Goal: Task Accomplishment & Management: Manage account settings

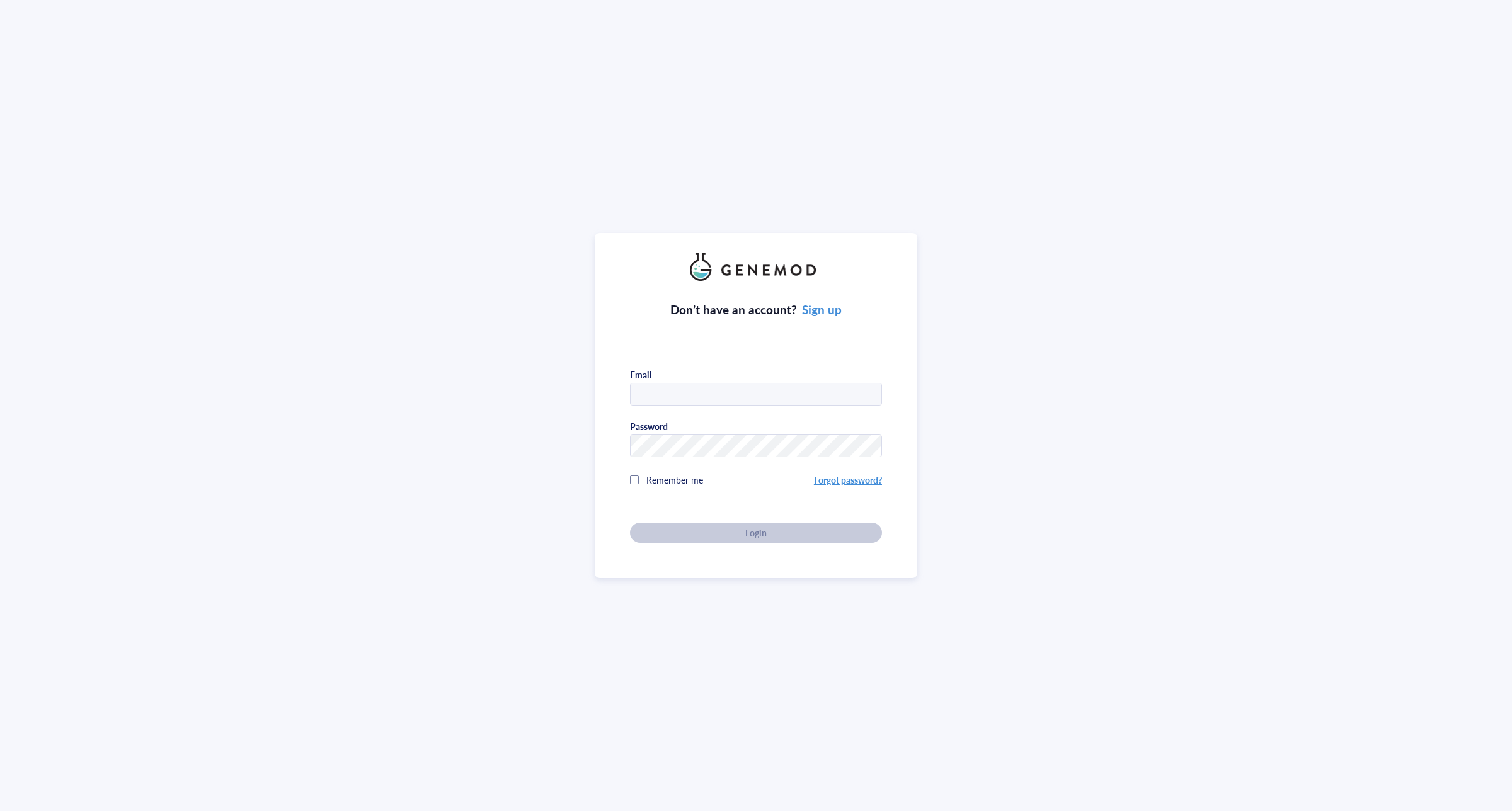
type input "[EMAIL_ADDRESS][DOMAIN_NAME]"
click at [753, 533] on span "Login" at bounding box center [756, 532] width 21 height 11
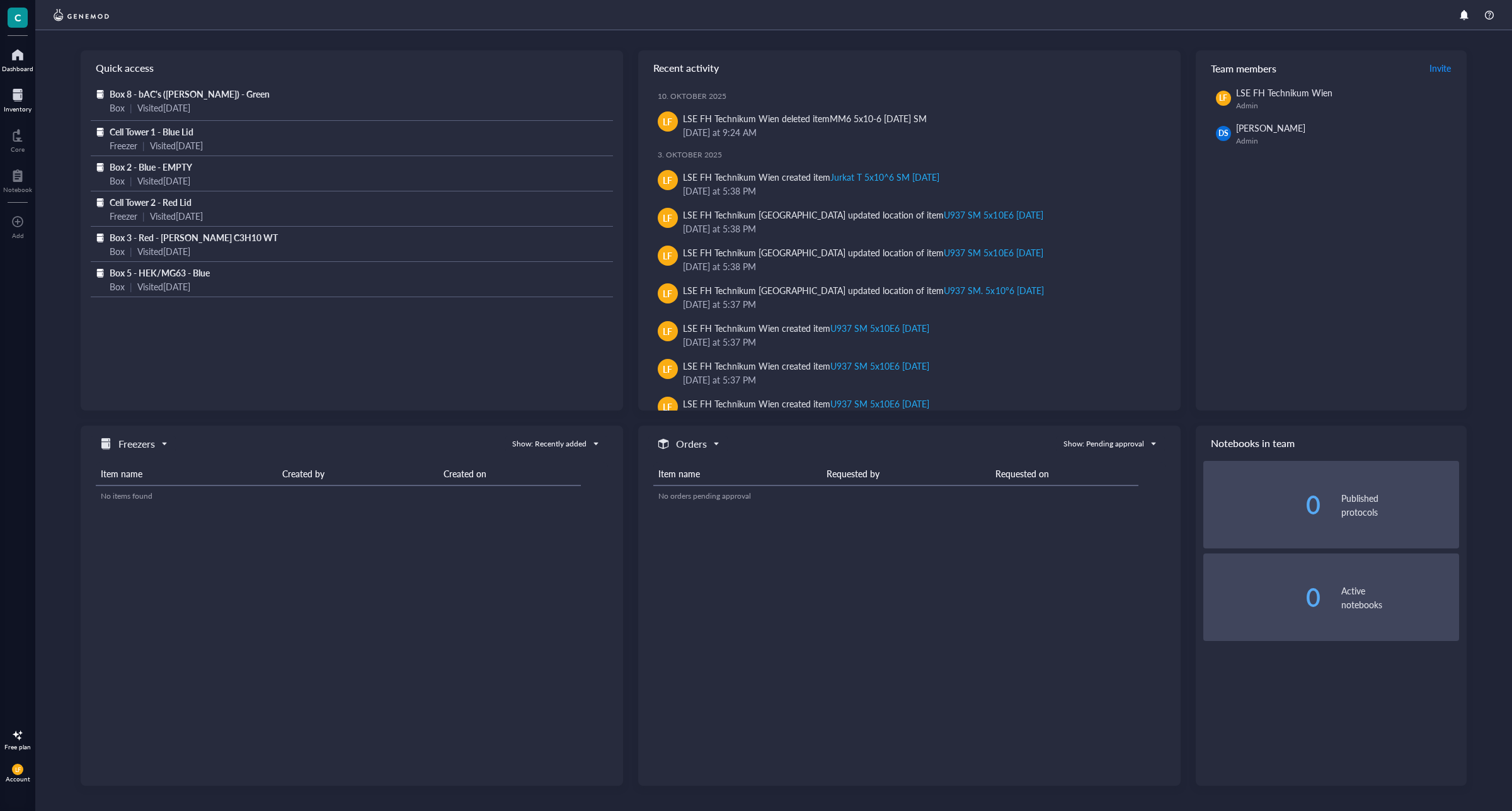
click at [26, 105] on div "Inventory" at bounding box center [18, 109] width 27 height 8
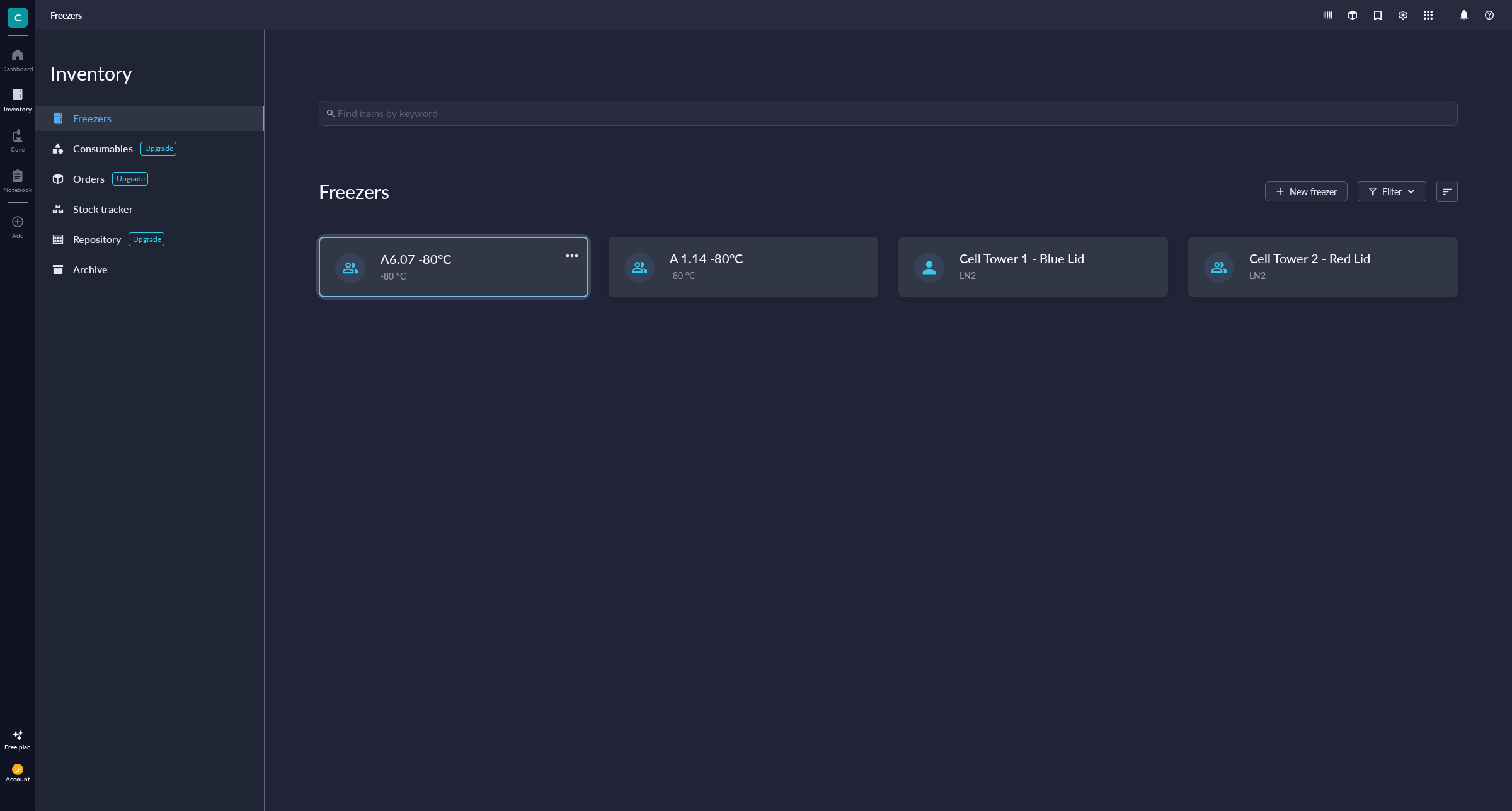
click at [523, 279] on div "-80 °C" at bounding box center [480, 276] width 199 height 14
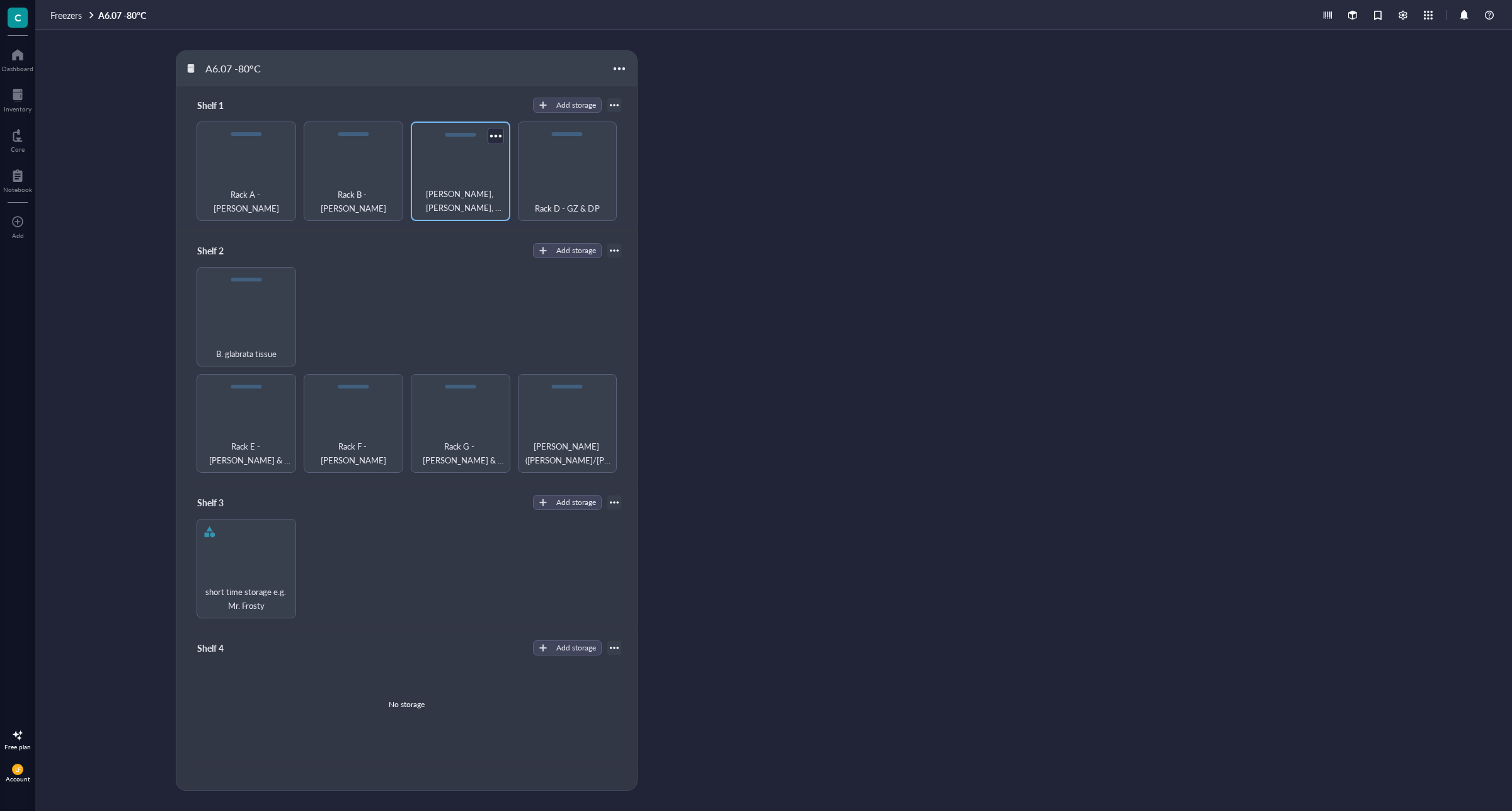
click at [476, 190] on span "[PERSON_NAME], [PERSON_NAME], [PERSON_NAME]" at bounding box center [460, 201] width 87 height 27
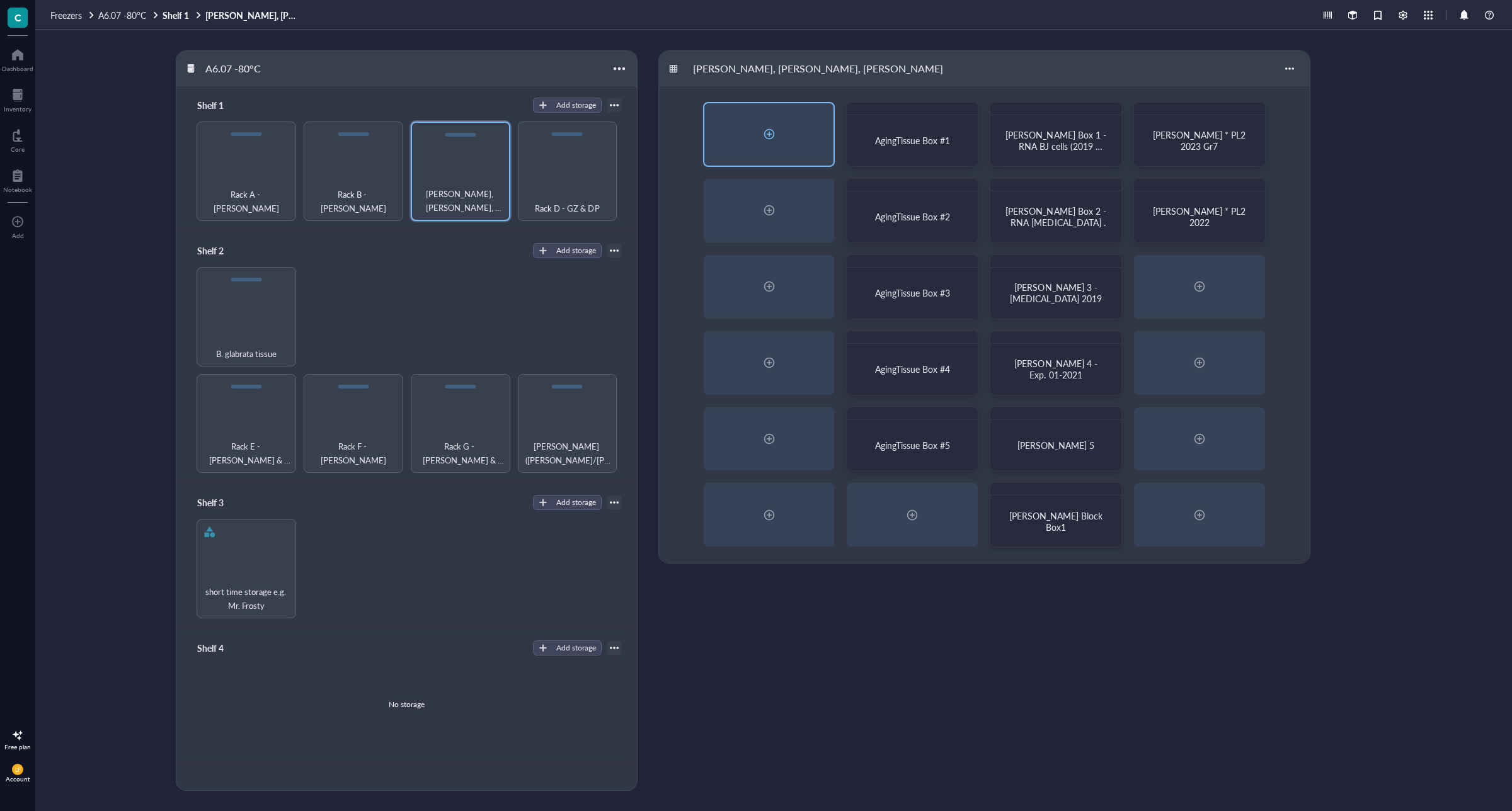
click at [771, 134] on div at bounding box center [769, 134] width 20 height 20
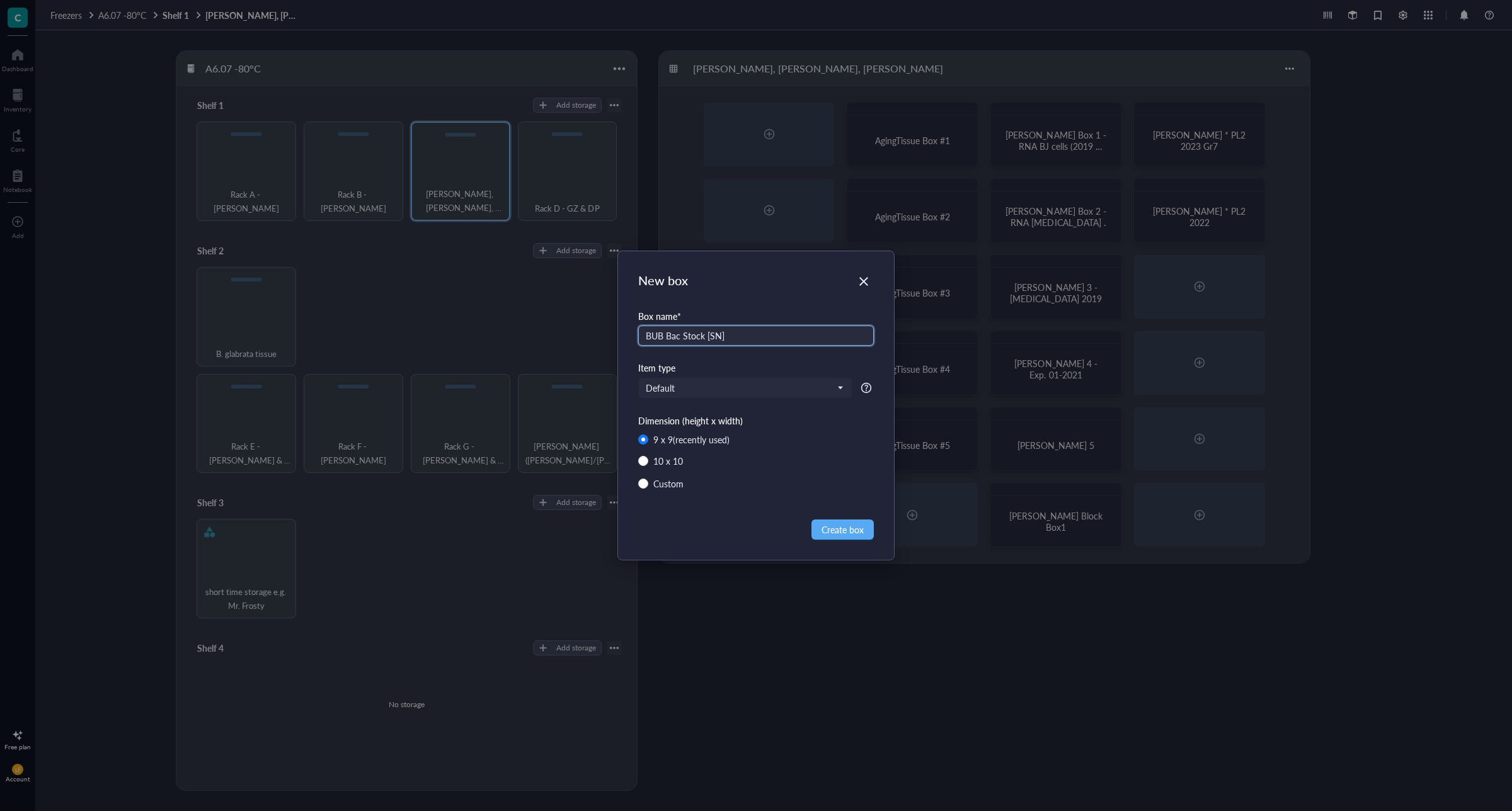
click at [666, 338] on input "BUB Bac Stock [SN]" at bounding box center [756, 335] width 236 height 20
click at [759, 331] on input "BUB - Bac Stock [SN]" at bounding box center [756, 335] width 236 height 20
type input "BUB - Bac Stock [SN]"
click at [788, 382] on input "search" at bounding box center [740, 388] width 188 height 19
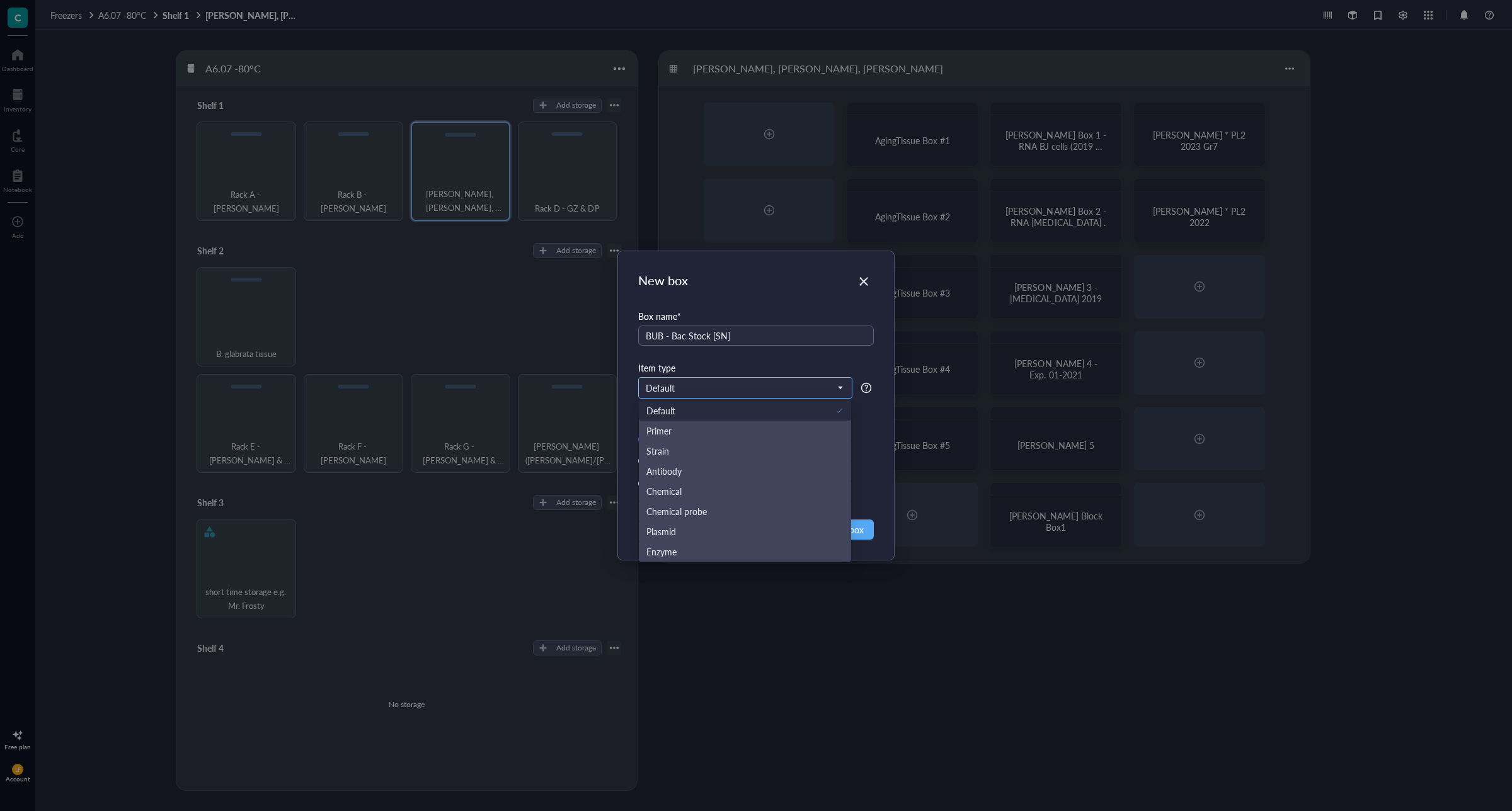
click at [788, 382] on input "search" at bounding box center [740, 388] width 188 height 19
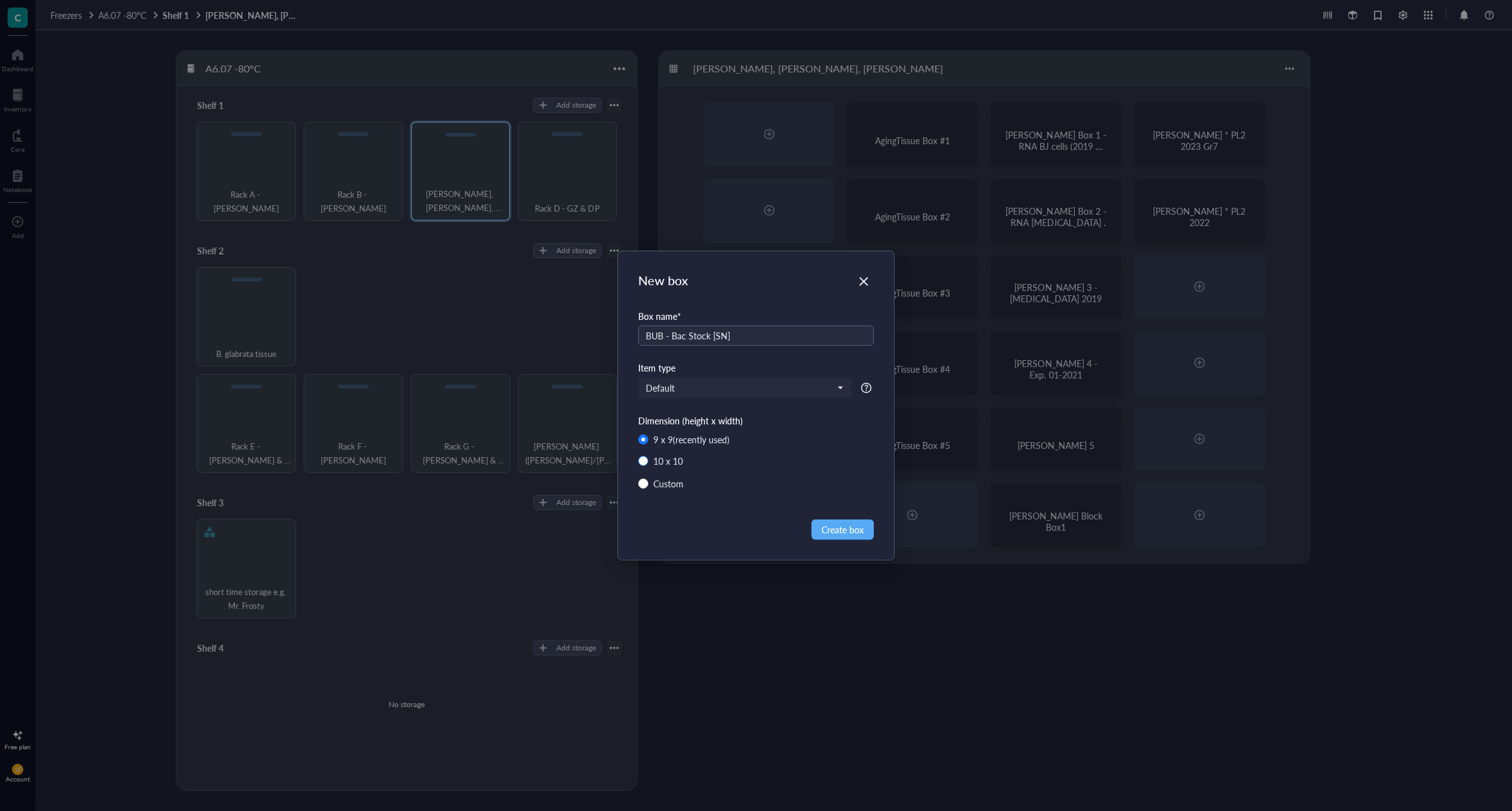
click at [686, 460] on span "10 x 10" at bounding box center [668, 461] width 40 height 14
click at [648, 460] on input "10 x 10" at bounding box center [643, 460] width 10 height 10
radio input "true"
radio input "false"
click at [860, 533] on span "Create box" at bounding box center [842, 530] width 42 height 14
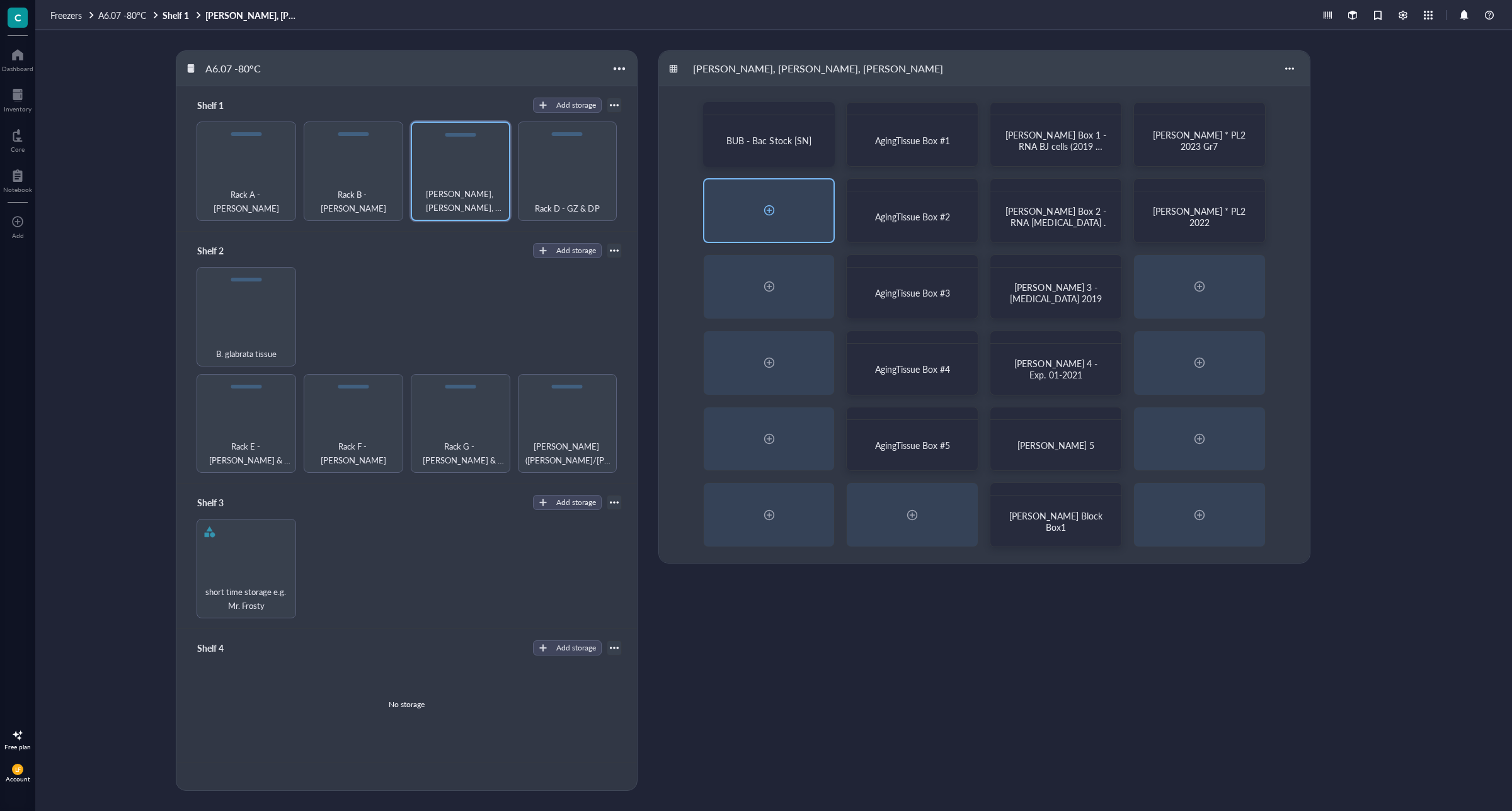
click at [767, 212] on div at bounding box center [769, 210] width 20 height 20
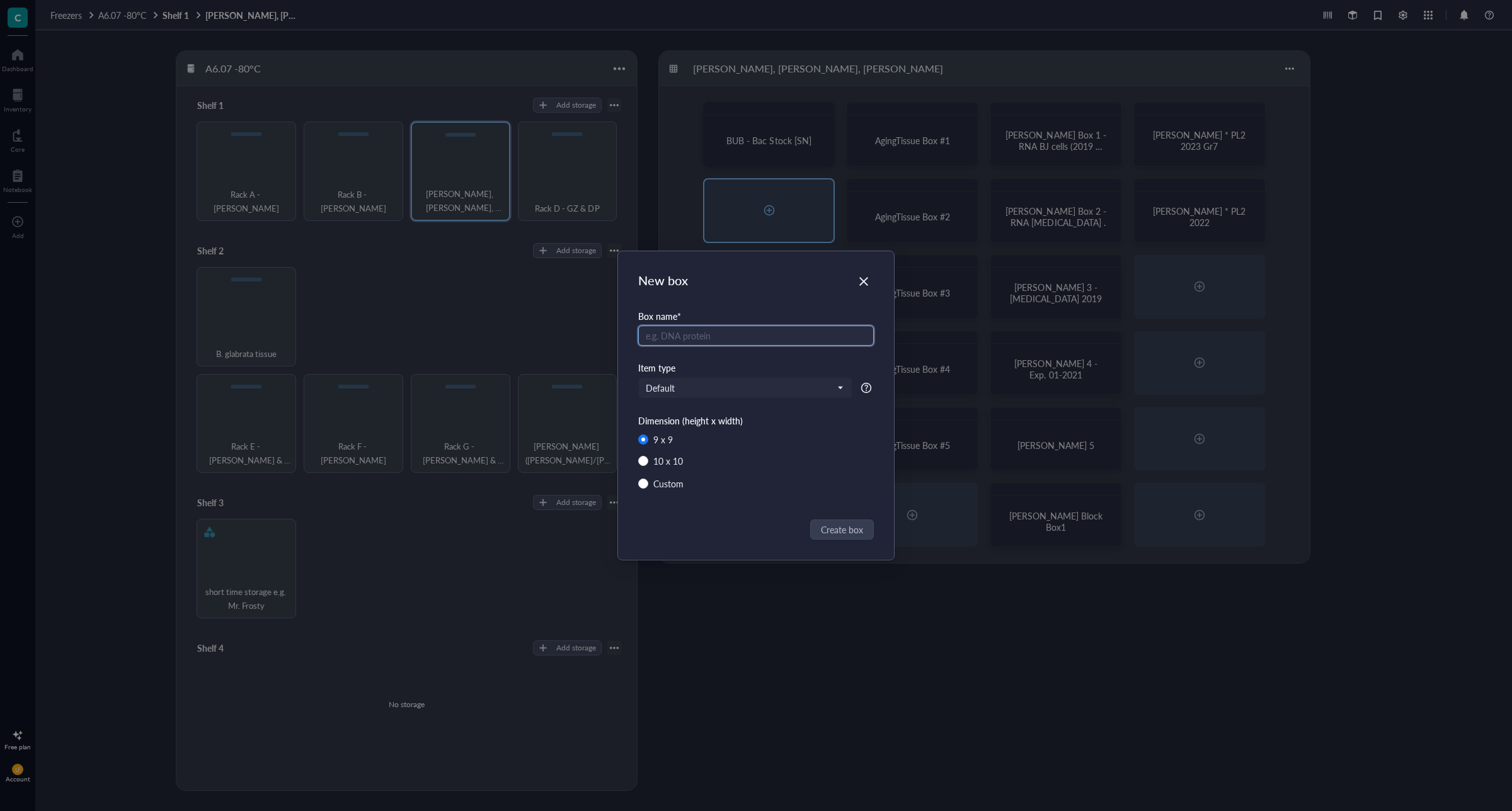
radio input "false"
radio input "true"
click at [709, 336] on input "text" at bounding box center [756, 335] width 236 height 20
type input "WIKI - SN"
click at [839, 531] on span "Create box" at bounding box center [842, 530] width 42 height 14
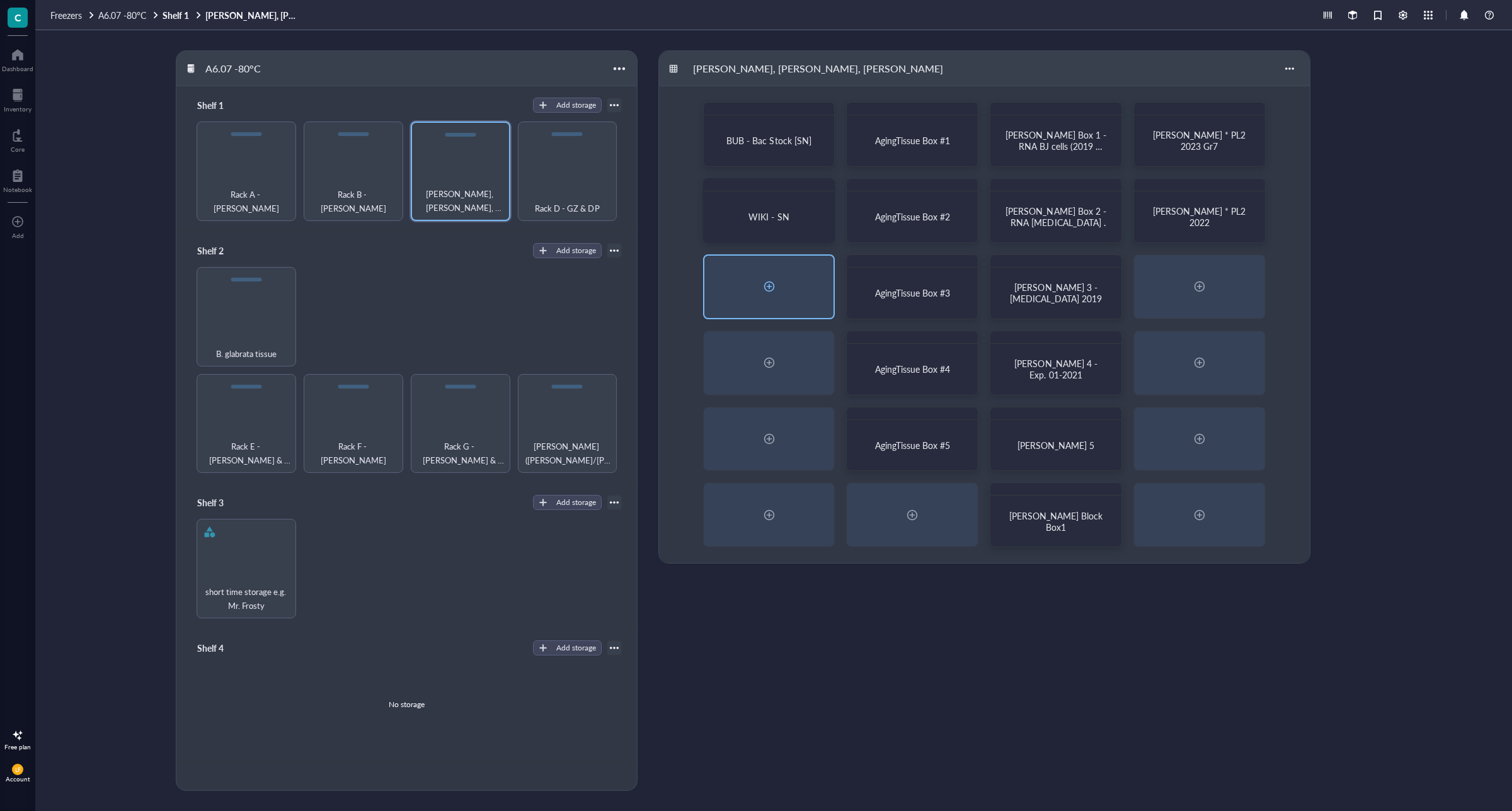
click at [765, 289] on div at bounding box center [769, 286] width 20 height 20
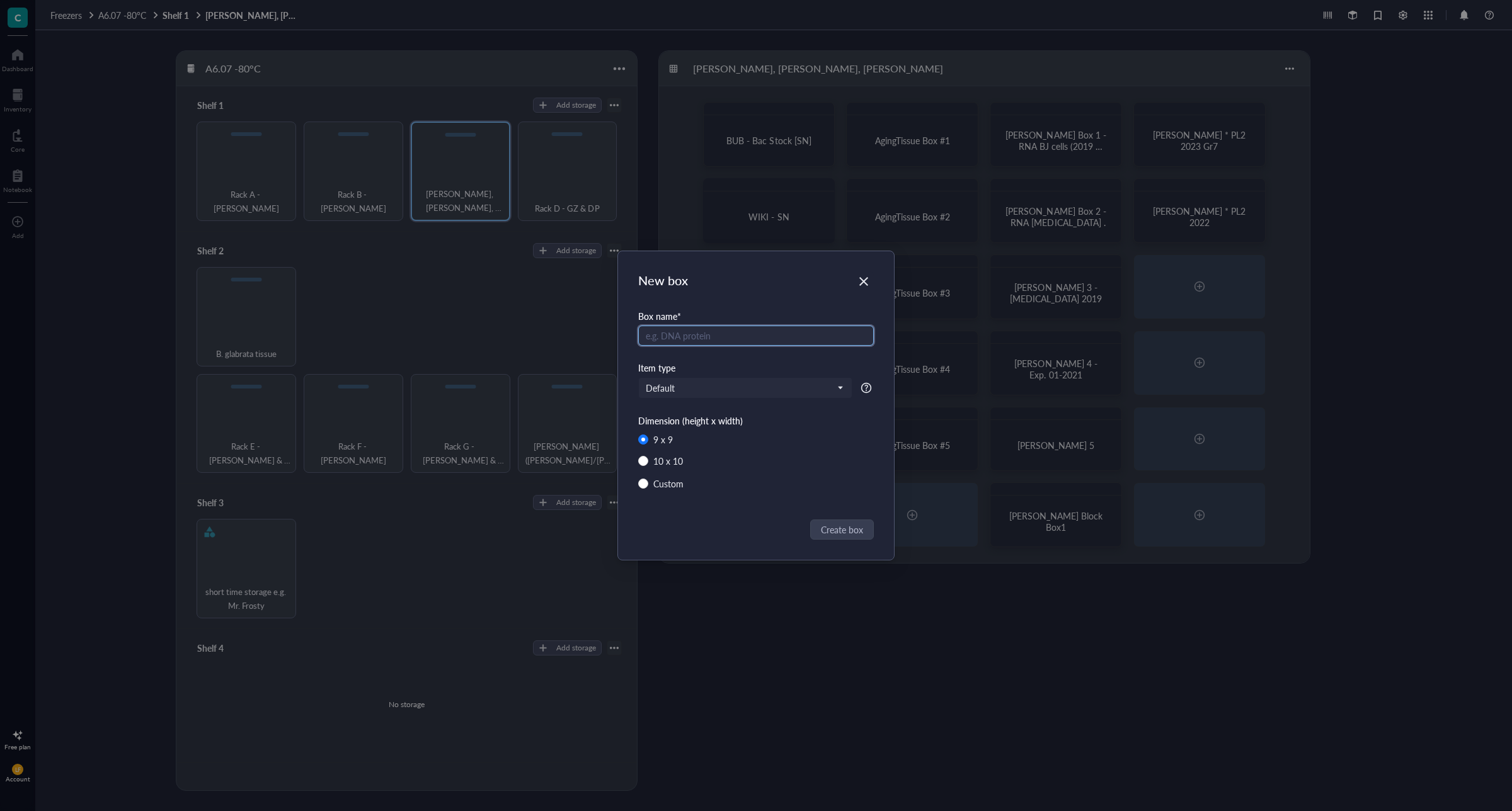
radio input "false"
radio input "true"
type input "WIKI - EH"
click at [854, 529] on span "Create box" at bounding box center [842, 530] width 42 height 14
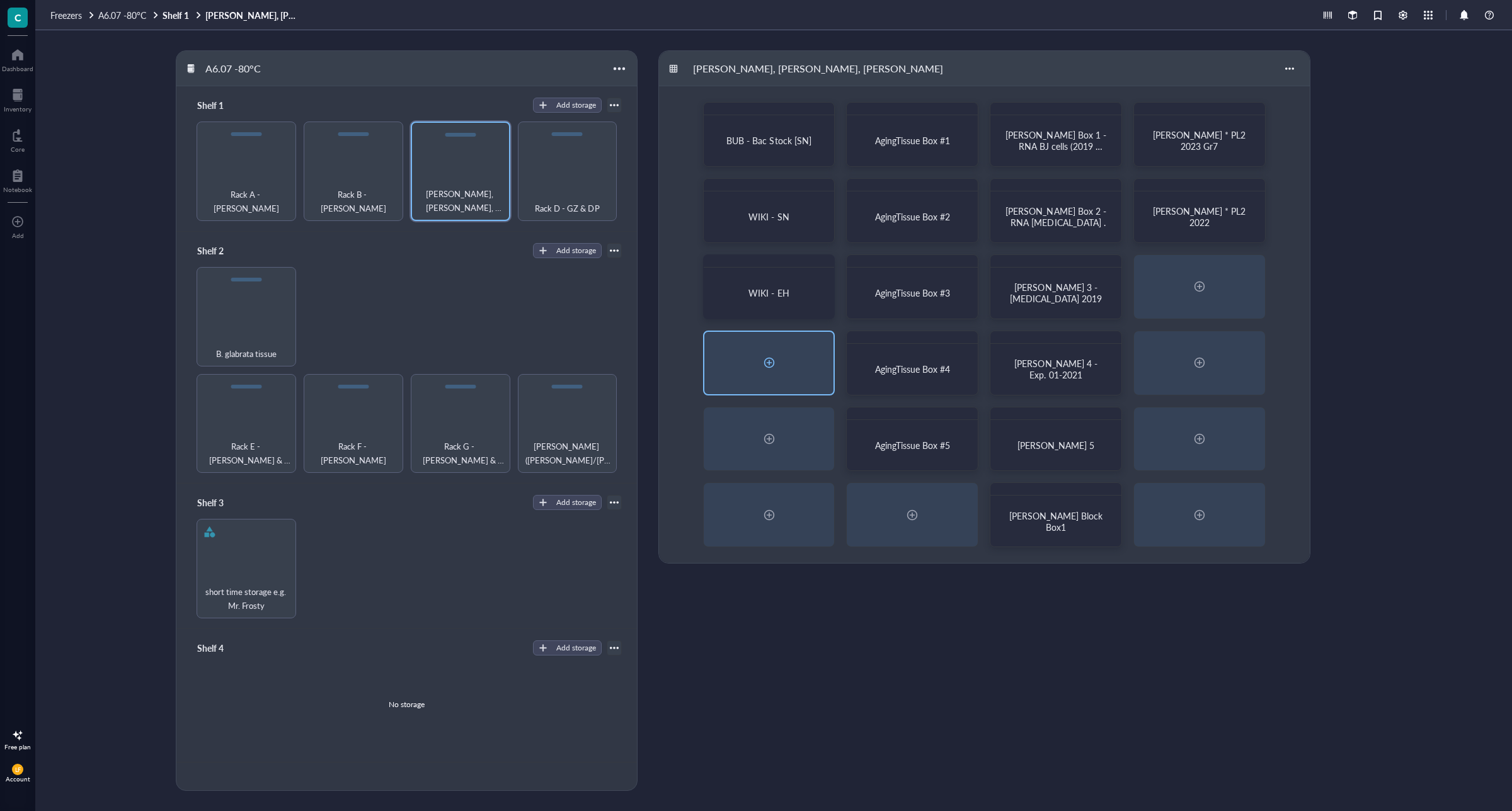
click at [767, 367] on div at bounding box center [769, 363] width 20 height 20
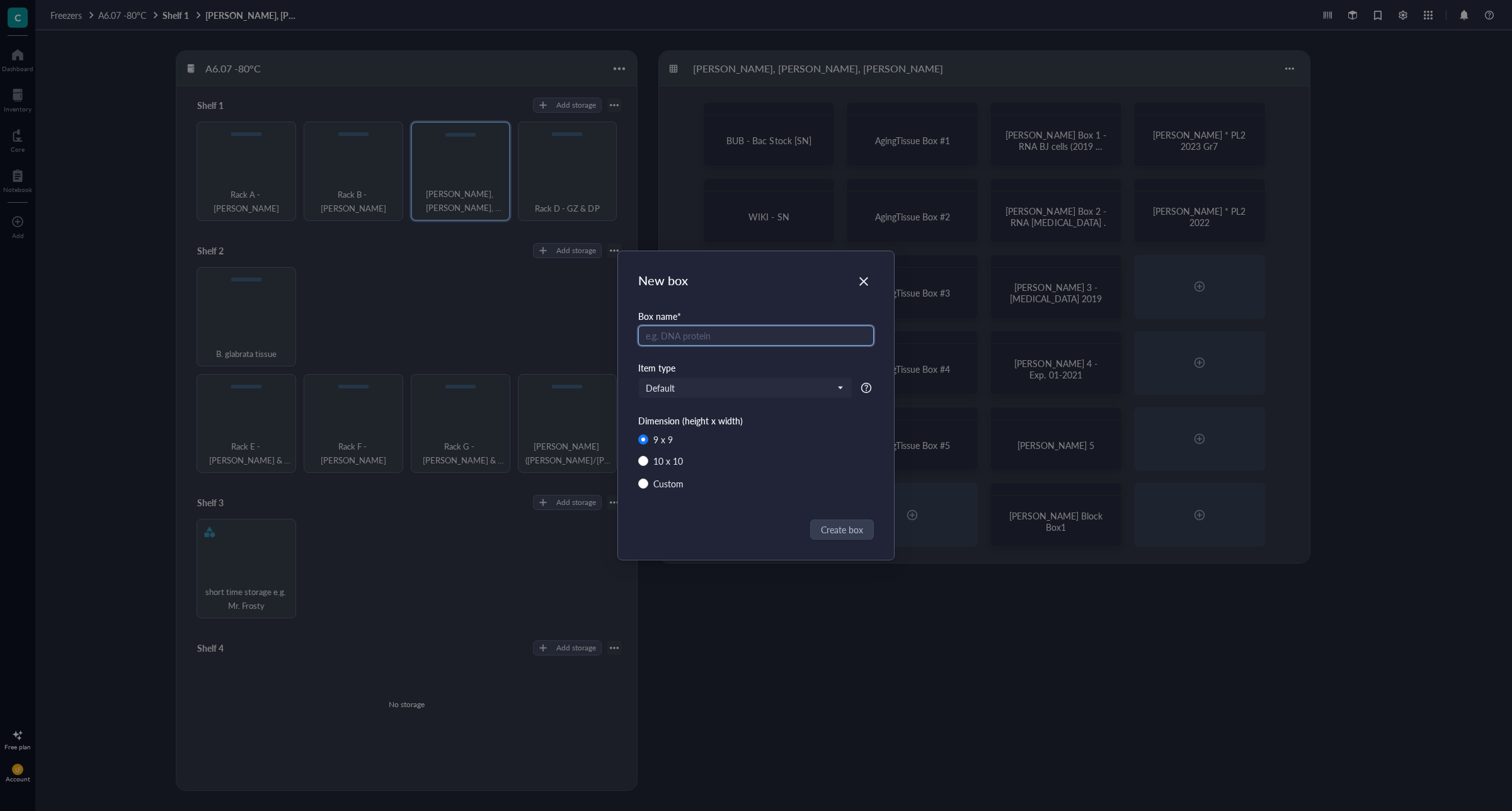
radio input "false"
radio input "true"
type input "W"
click at [861, 285] on icon "Close" at bounding box center [864, 282] width 9 height 9
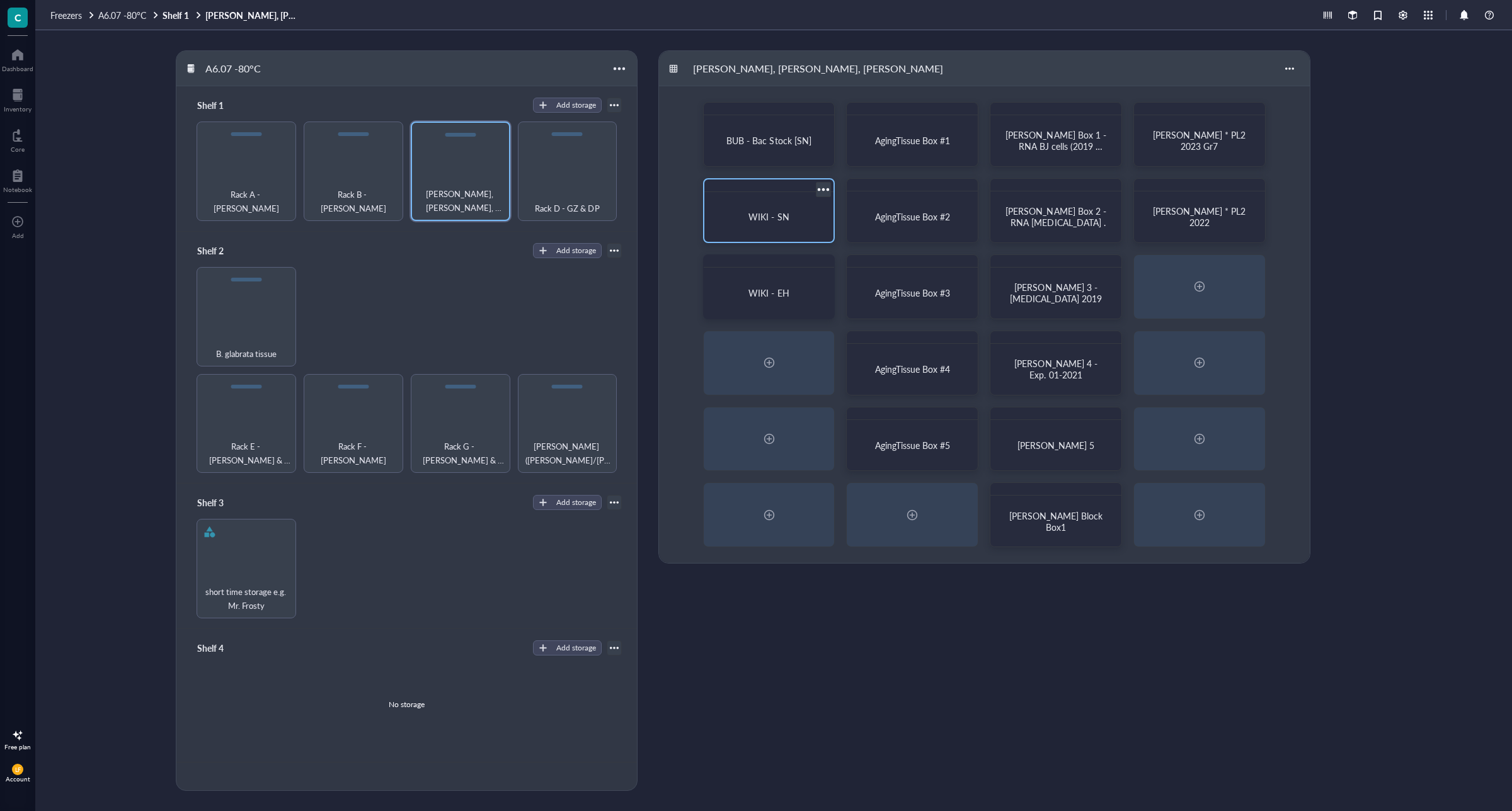
click at [781, 209] on div "WIKI - SN" at bounding box center [769, 217] width 120 height 40
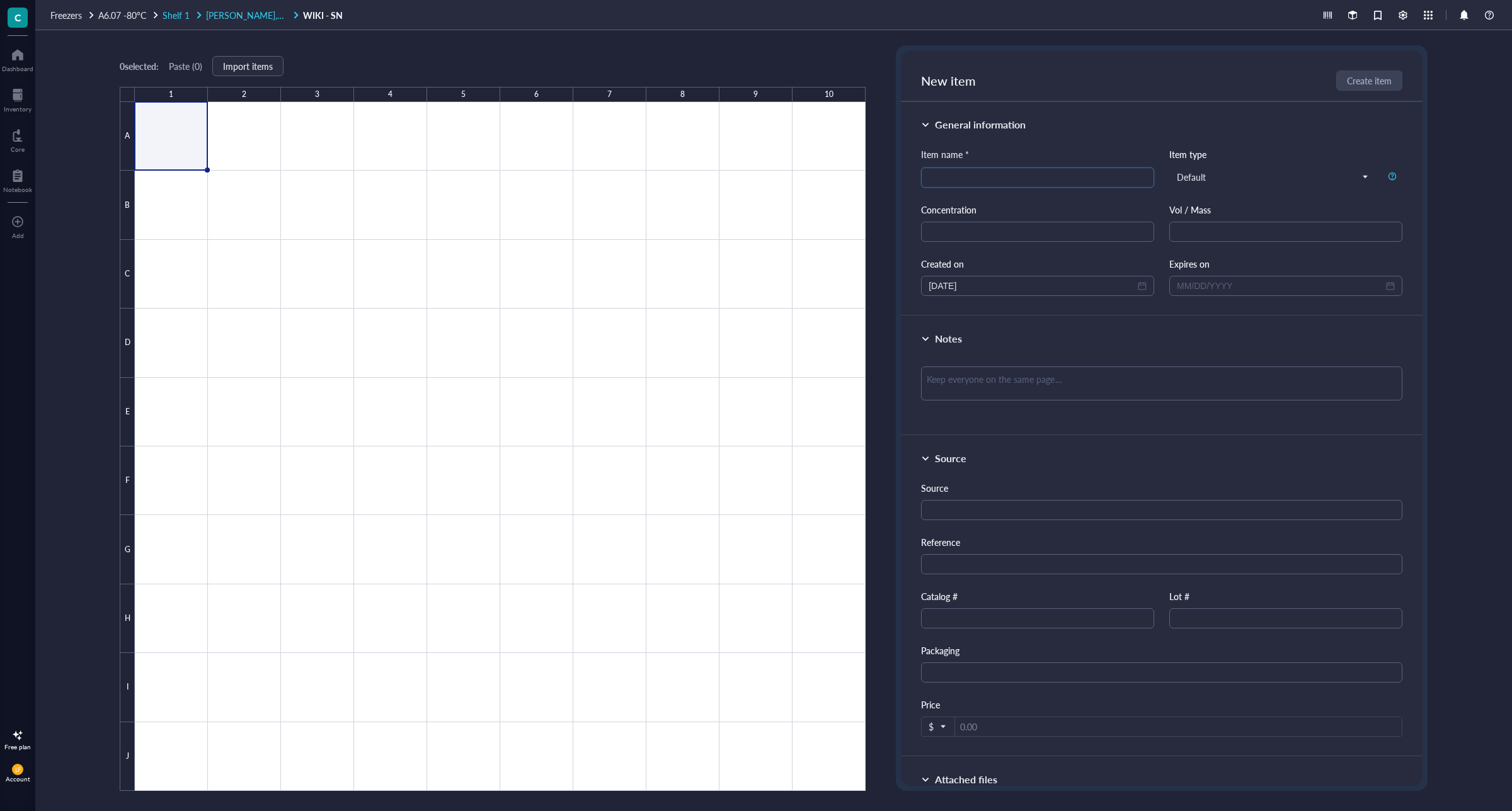
click at [246, 9] on span "[PERSON_NAME], [PERSON_NAME], [PERSON_NAME]" at bounding box center [315, 15] width 217 height 12
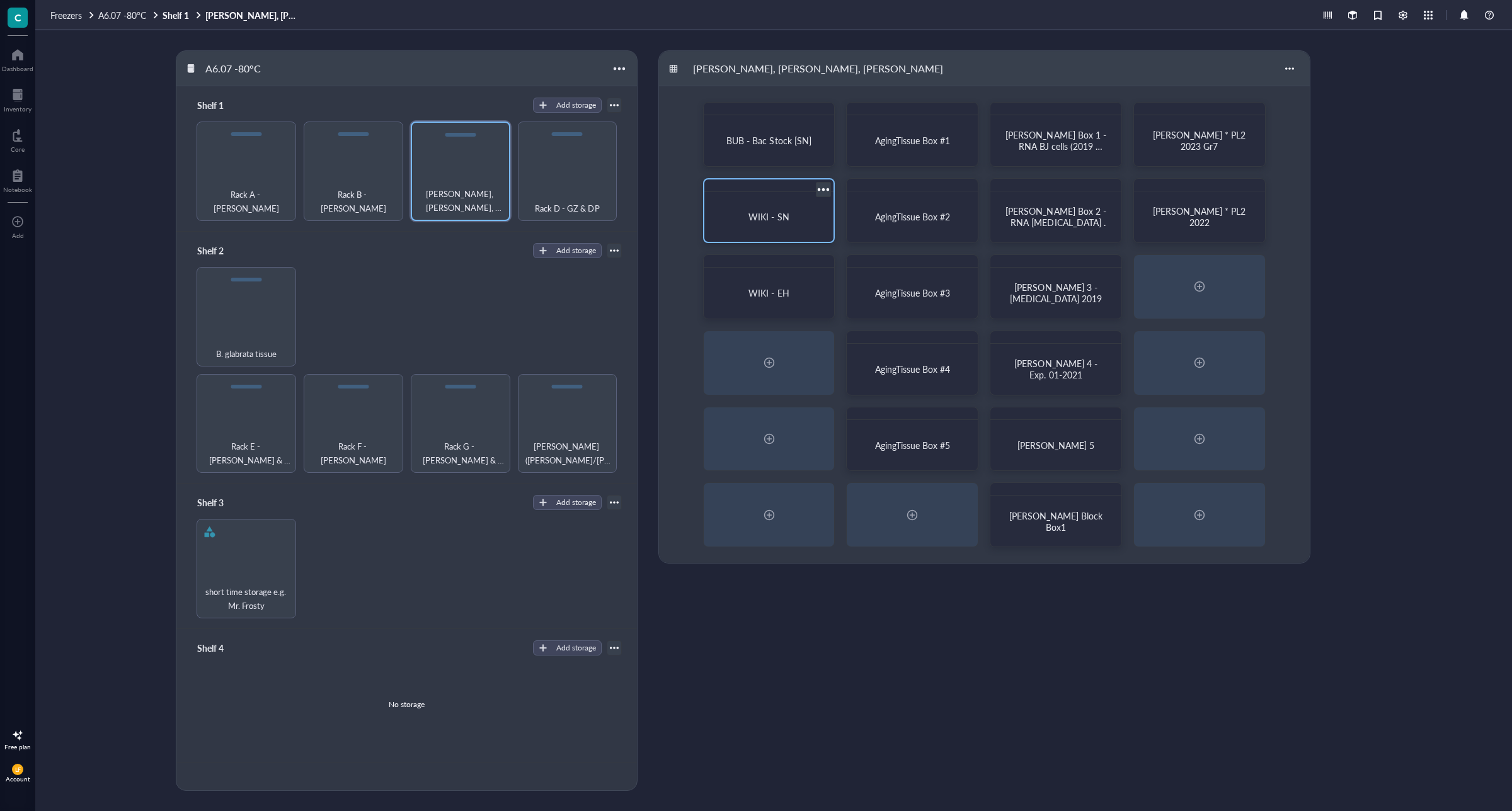
click at [823, 188] on div at bounding box center [824, 189] width 18 height 18
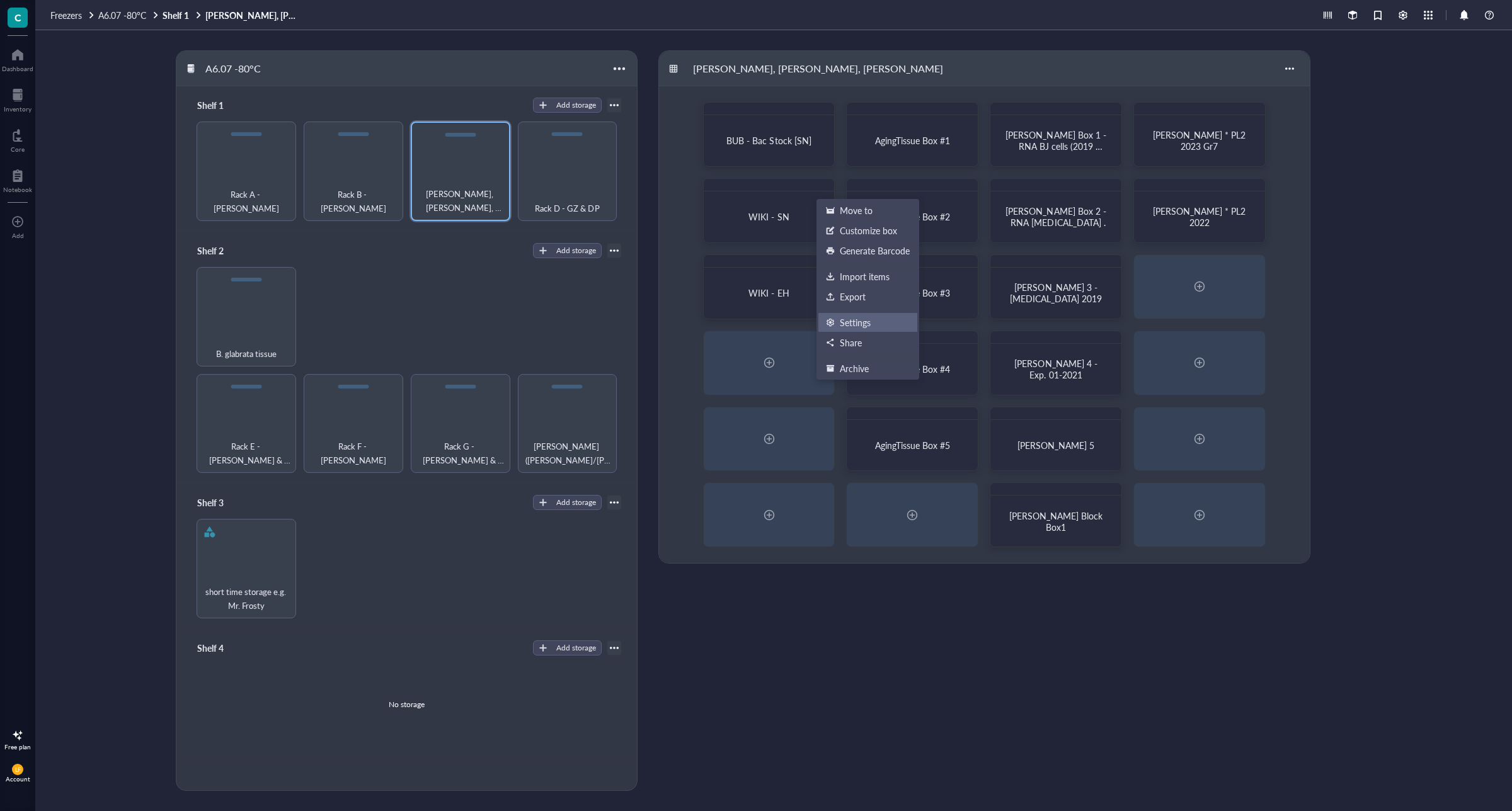
click at [861, 322] on div "Settings" at bounding box center [855, 322] width 31 height 11
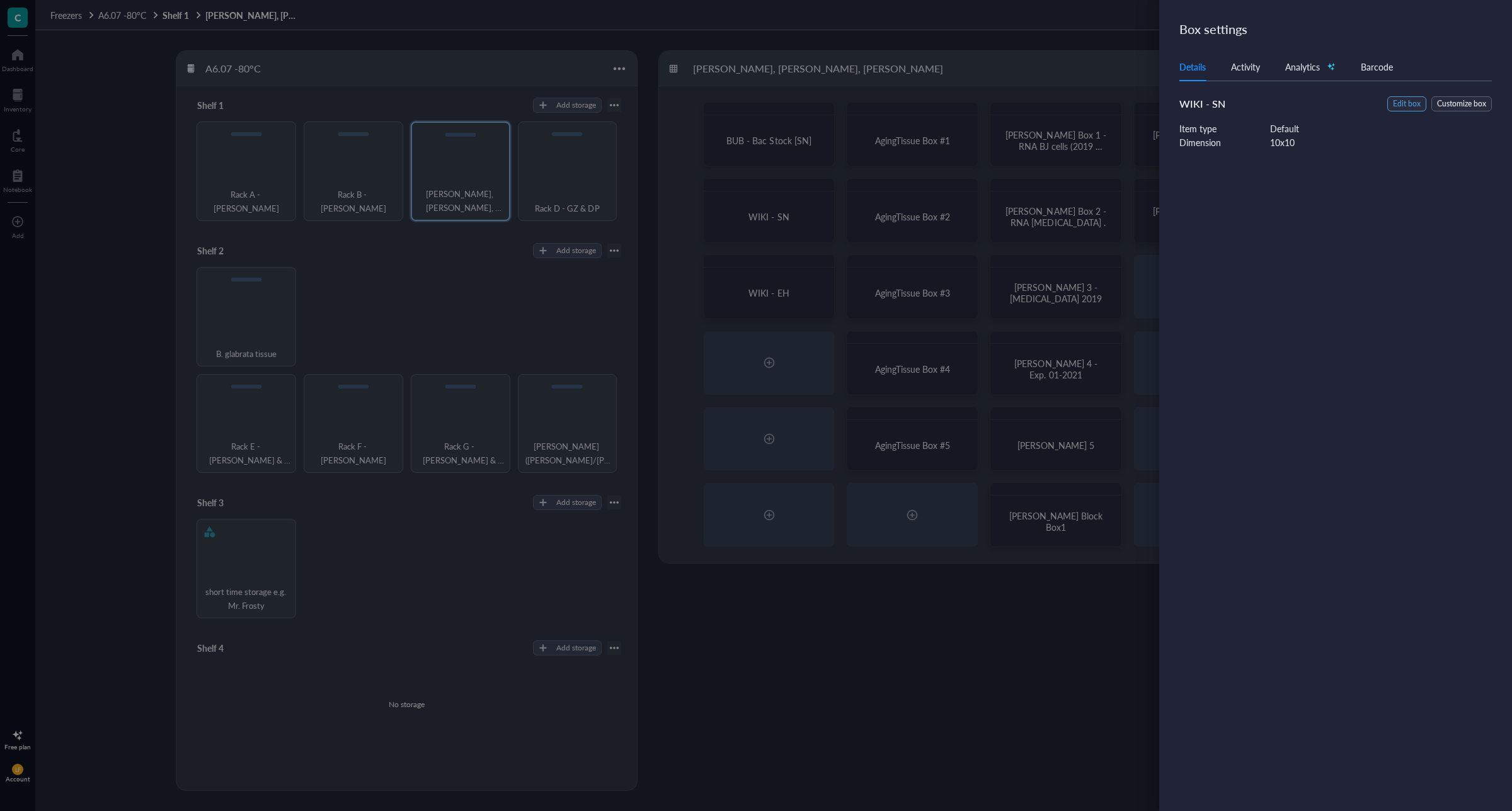
click at [1407, 105] on span "Edit box" at bounding box center [1407, 105] width 27 height 12
click at [1230, 82] on input "WIKI - SN" at bounding box center [1342, 87] width 328 height 20
click at [1214, 86] on input "WIKI - SN" at bounding box center [1342, 87] width 328 height 20
click at [1210, 89] on input "WIKI - SN" at bounding box center [1342, 87] width 328 height 20
click at [1235, 86] on input "WIKI - SN" at bounding box center [1342, 87] width 328 height 20
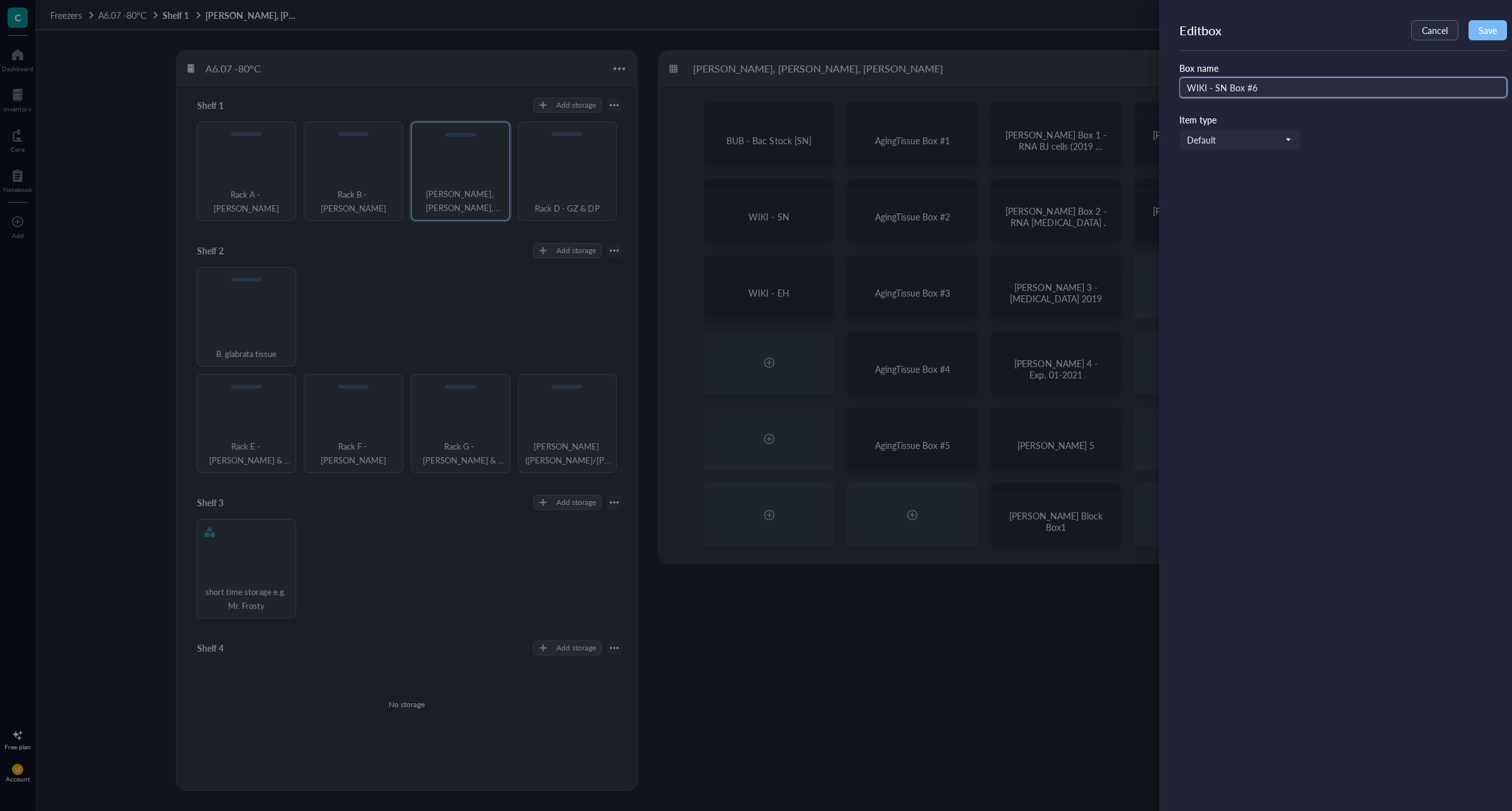
type input "WIKI - SN Box #6"
click at [1485, 33] on span "Save" at bounding box center [1488, 30] width 18 height 10
click at [741, 279] on div at bounding box center [756, 406] width 1512 height 811
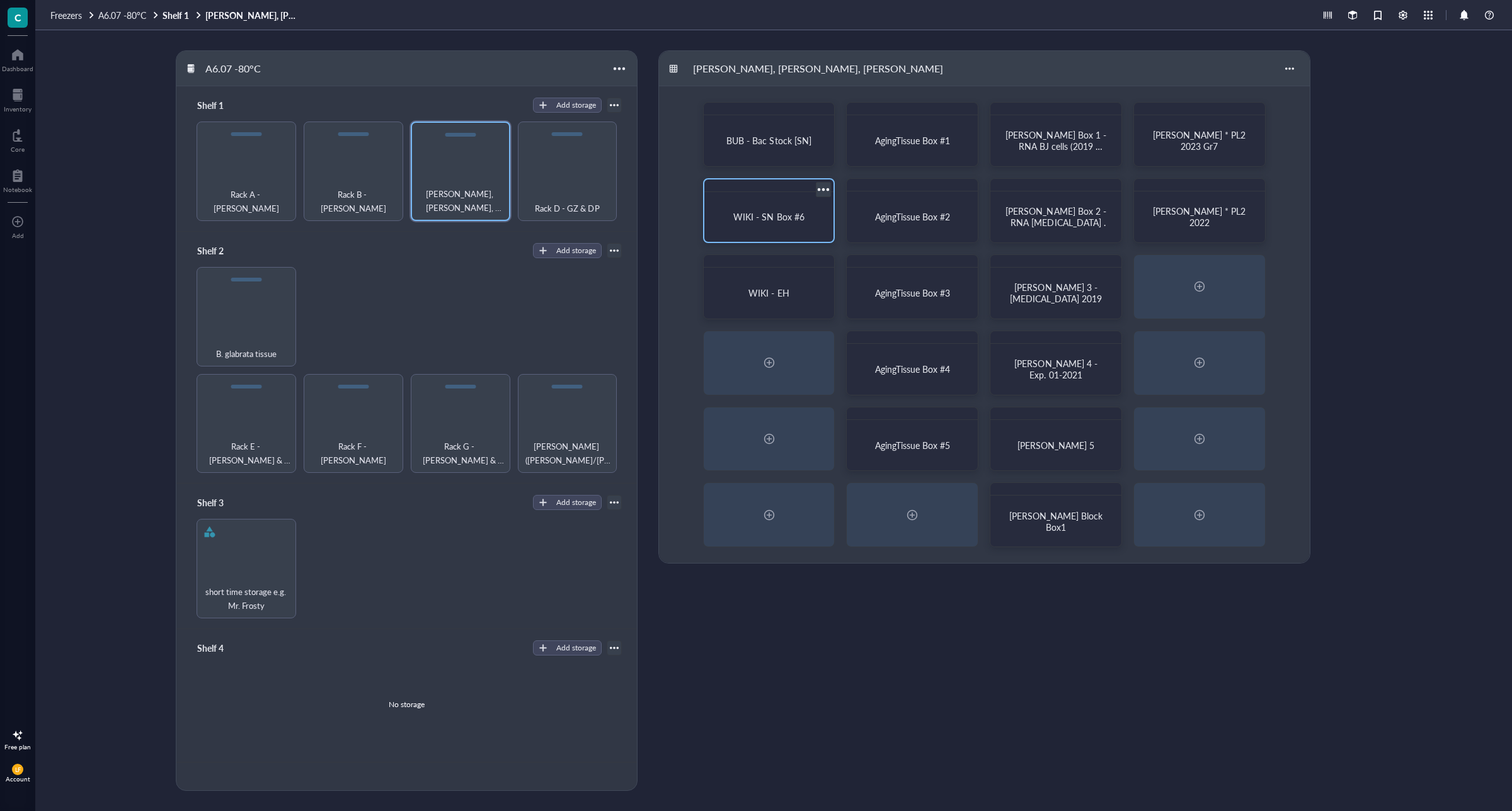
click at [768, 228] on div "WIKI - SN Box #6" at bounding box center [769, 217] width 120 height 40
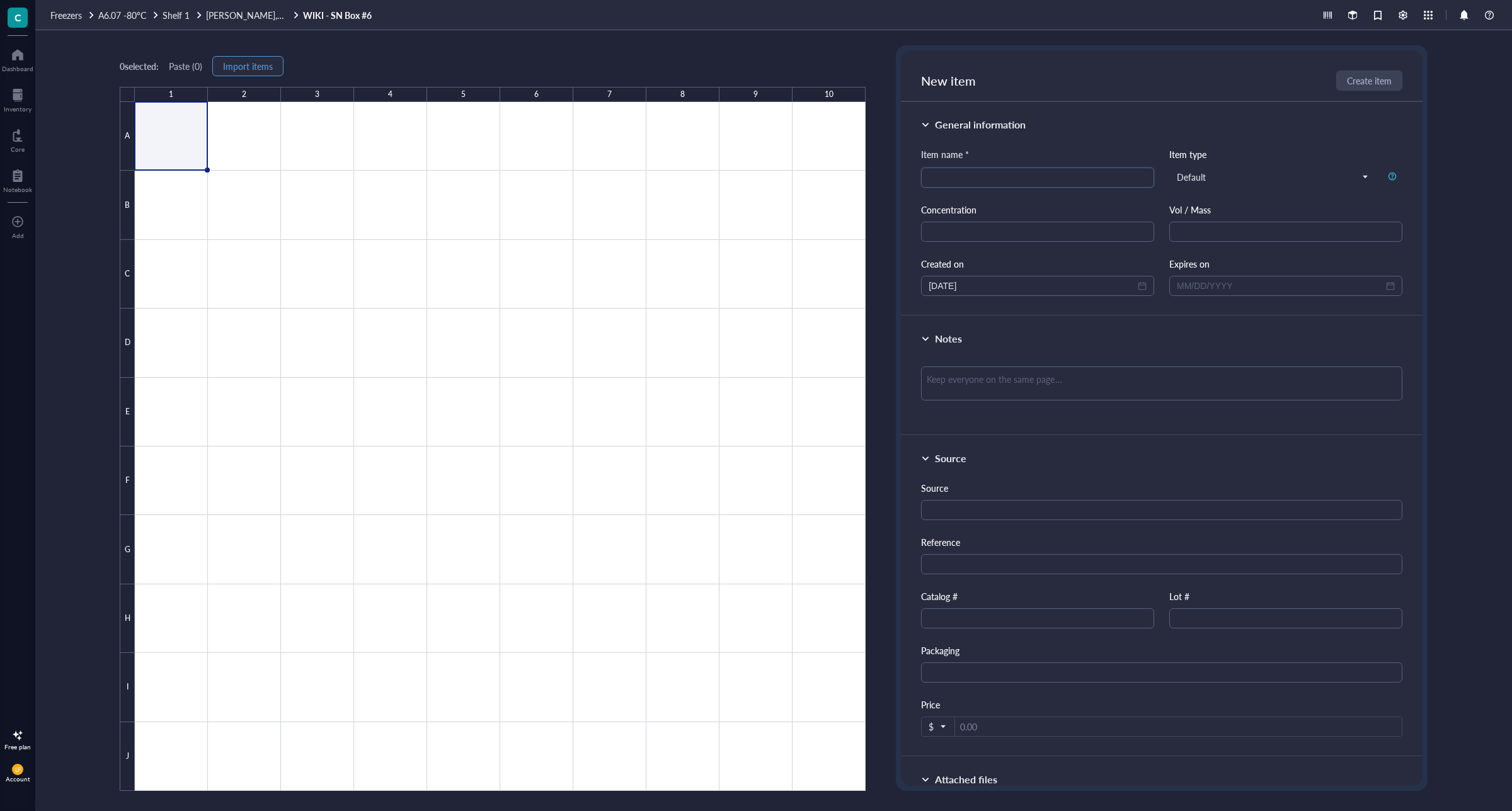
click at [247, 66] on span "Import items" at bounding box center [247, 66] width 50 height 10
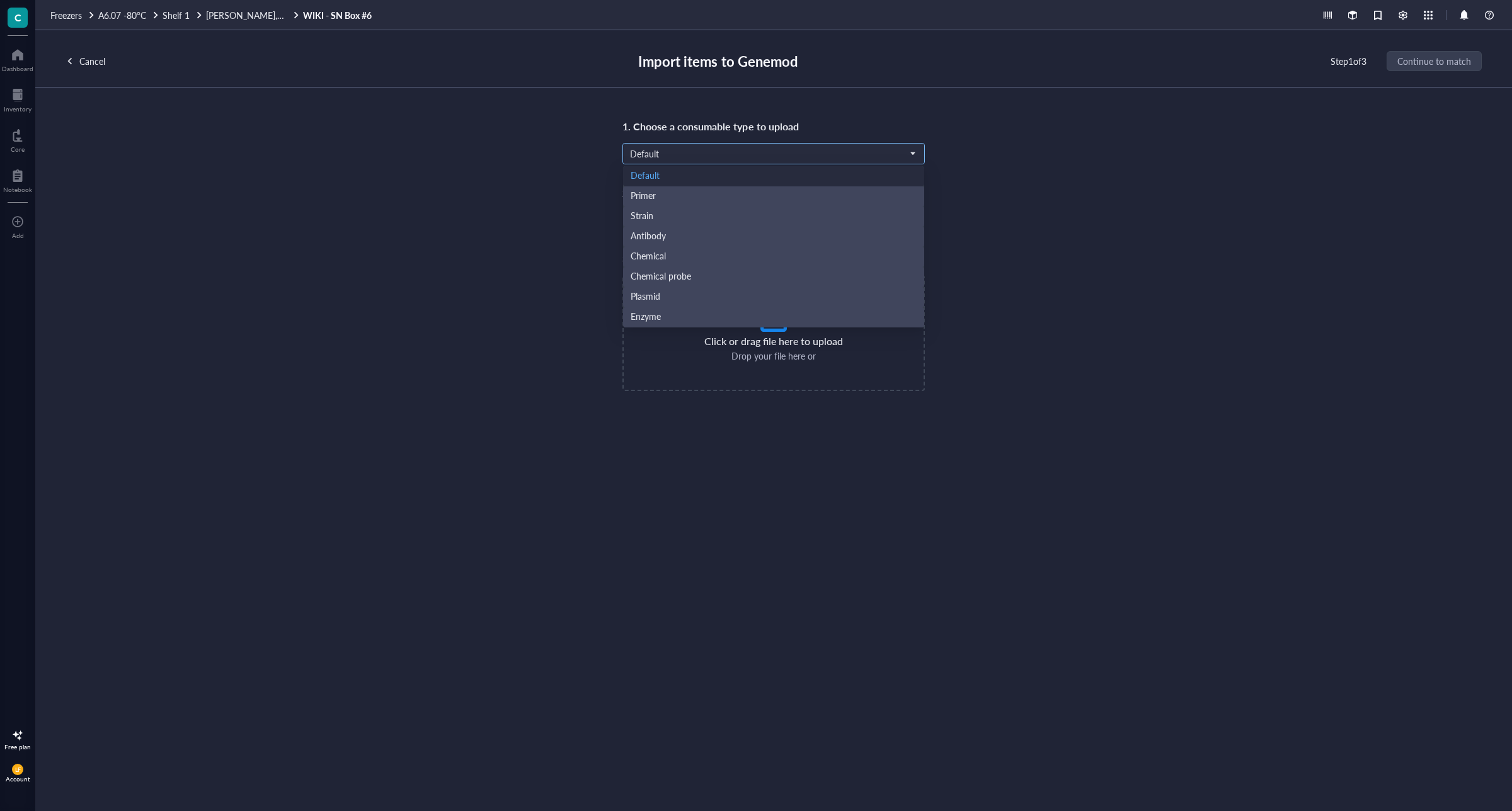
click at [753, 157] on span "Default" at bounding box center [772, 153] width 285 height 11
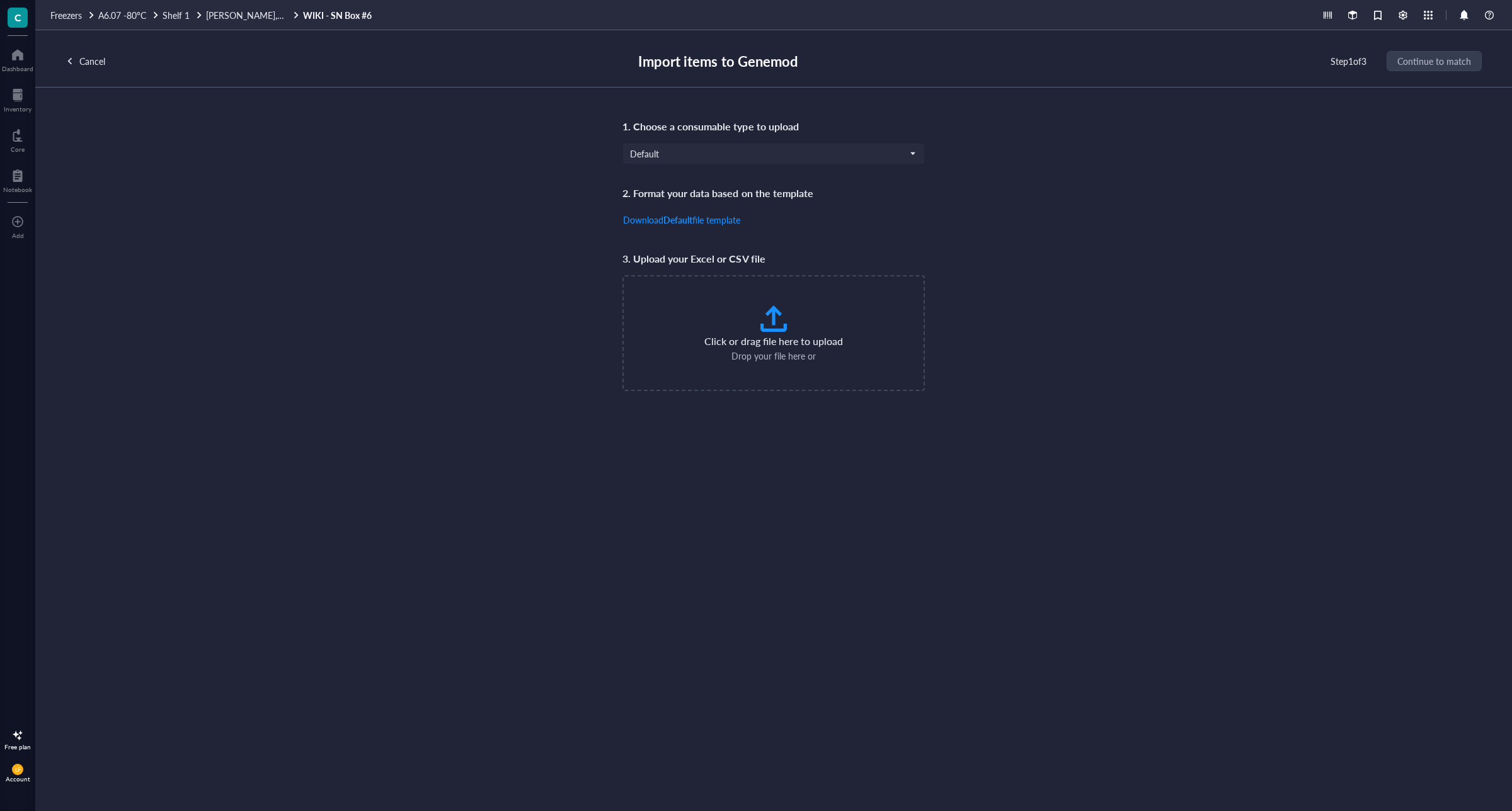
click at [1069, 228] on div "1. Choose a consumable type to upload Default Default Default Primer Strain Ant…" at bounding box center [774, 254] width 1416 height 273
click at [716, 216] on span "file template" at bounding box center [716, 220] width 48 height 12
click at [95, 57] on div "Cancel" at bounding box center [92, 61] width 26 height 14
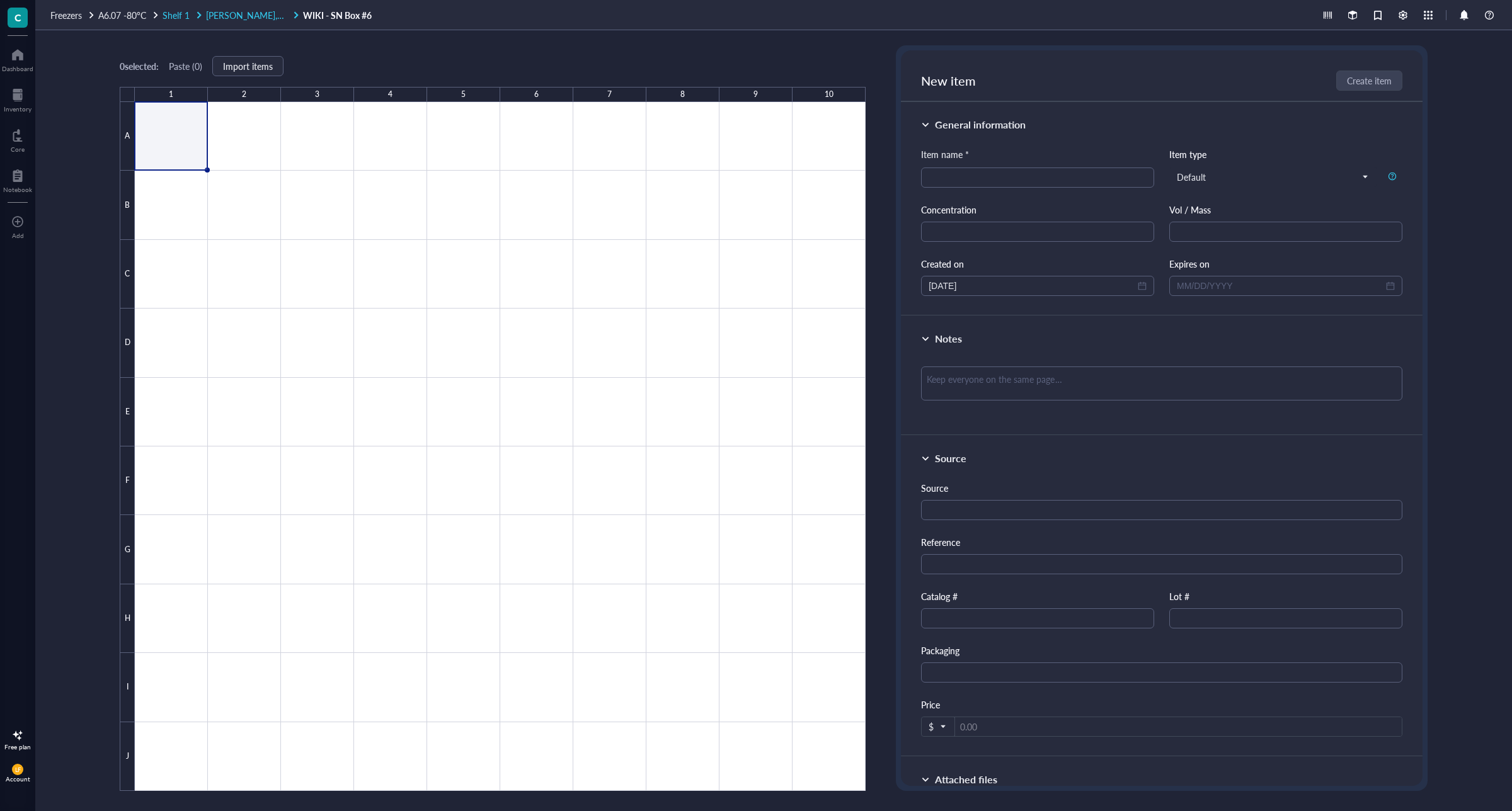
click at [264, 19] on span "[PERSON_NAME], [PERSON_NAME], [PERSON_NAME]" at bounding box center [315, 15] width 217 height 12
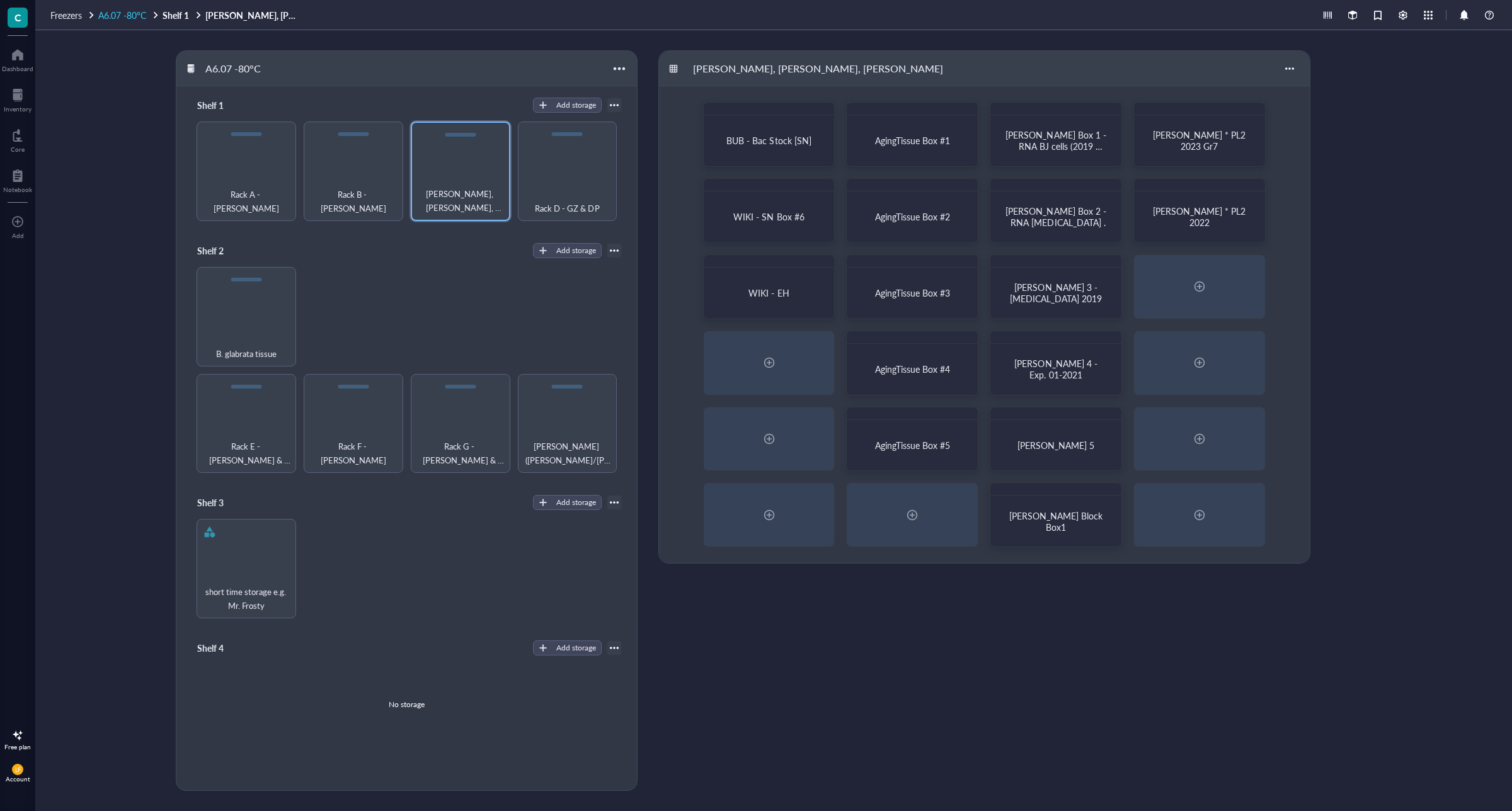
click at [133, 15] on span "A6.07 -80°C" at bounding box center [122, 15] width 48 height 12
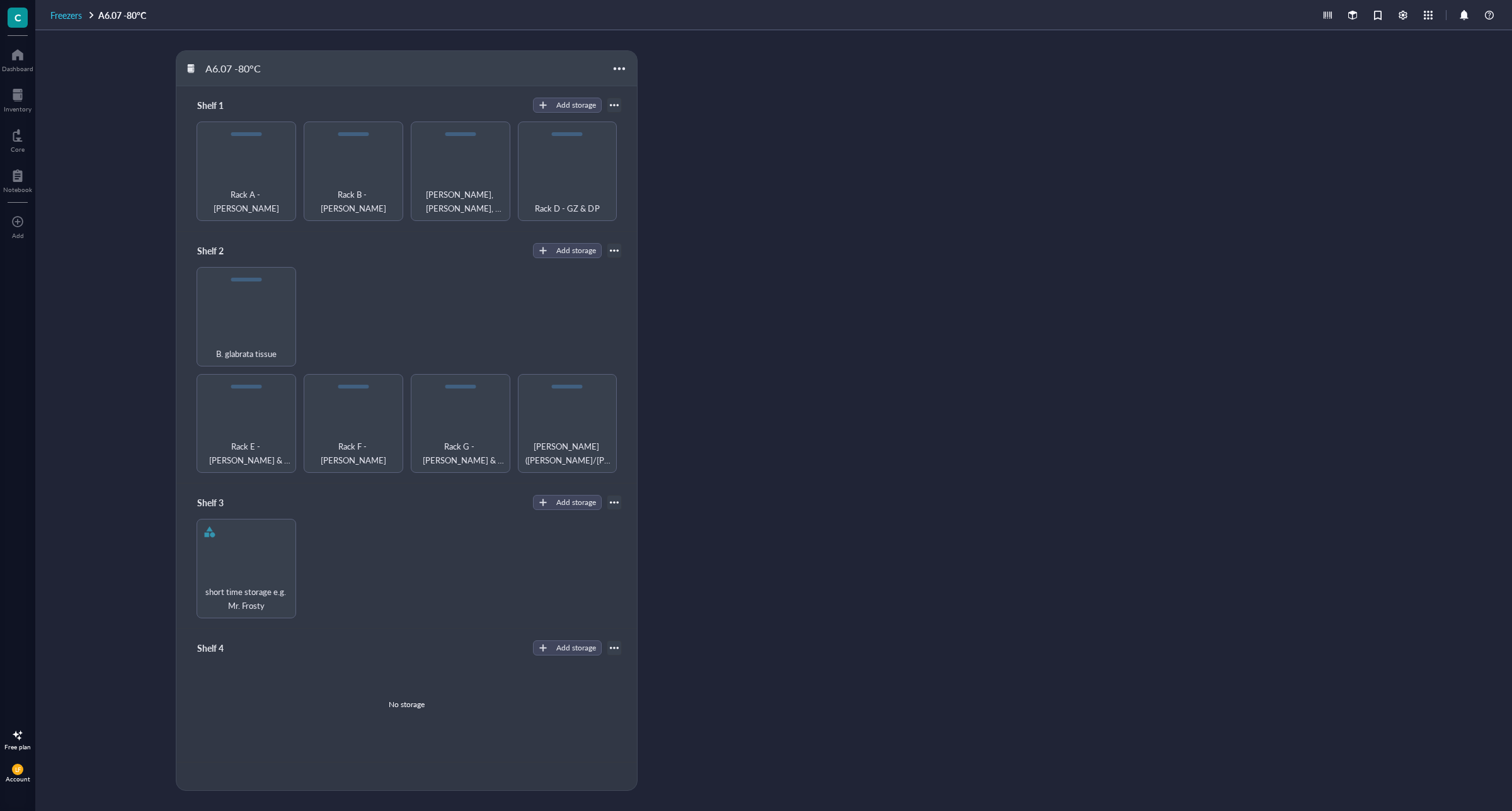
click at [70, 14] on span "Freezers" at bounding box center [66, 15] width 31 height 12
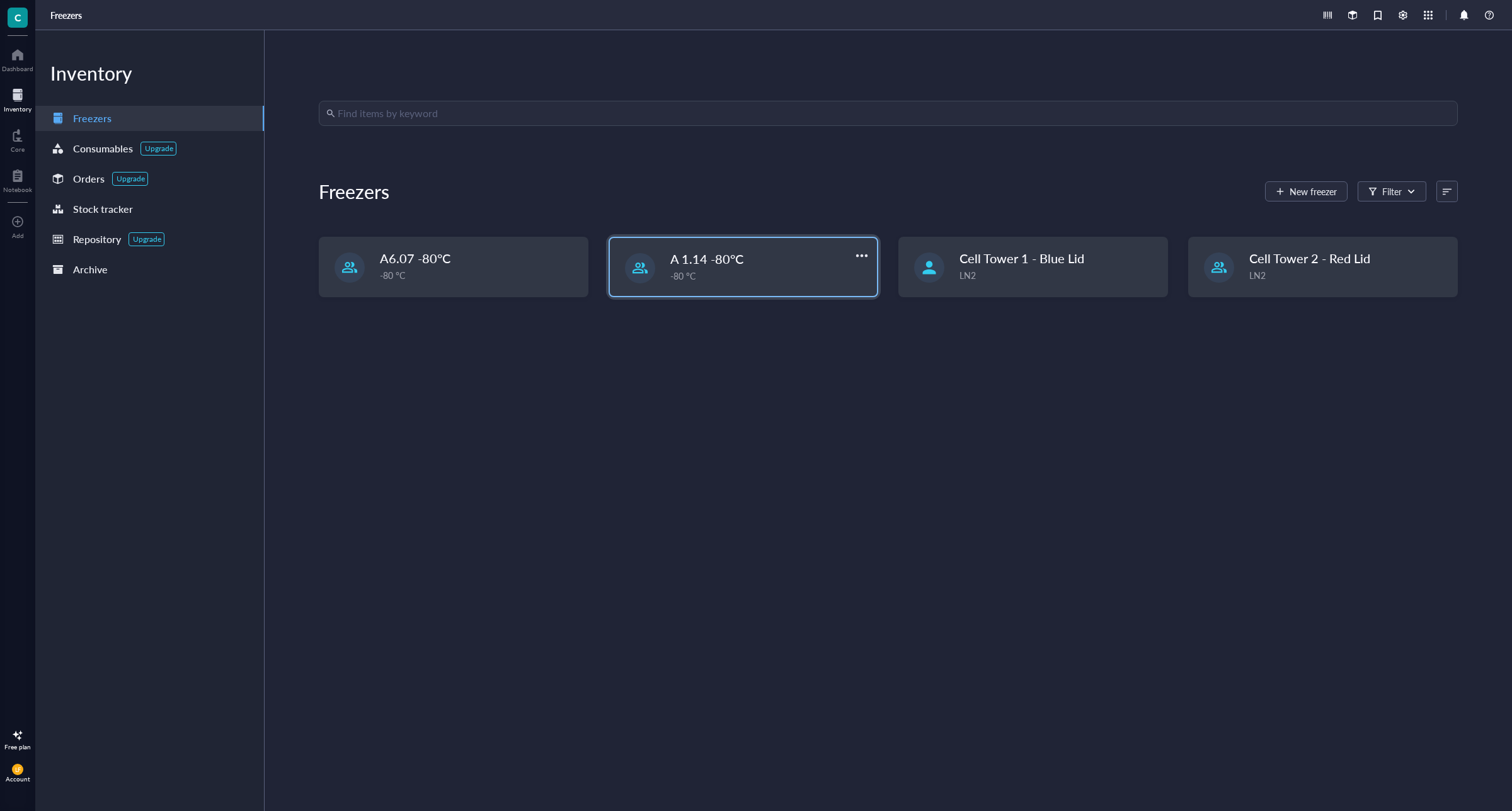
click at [788, 270] on div "-80 °C" at bounding box center [770, 276] width 199 height 14
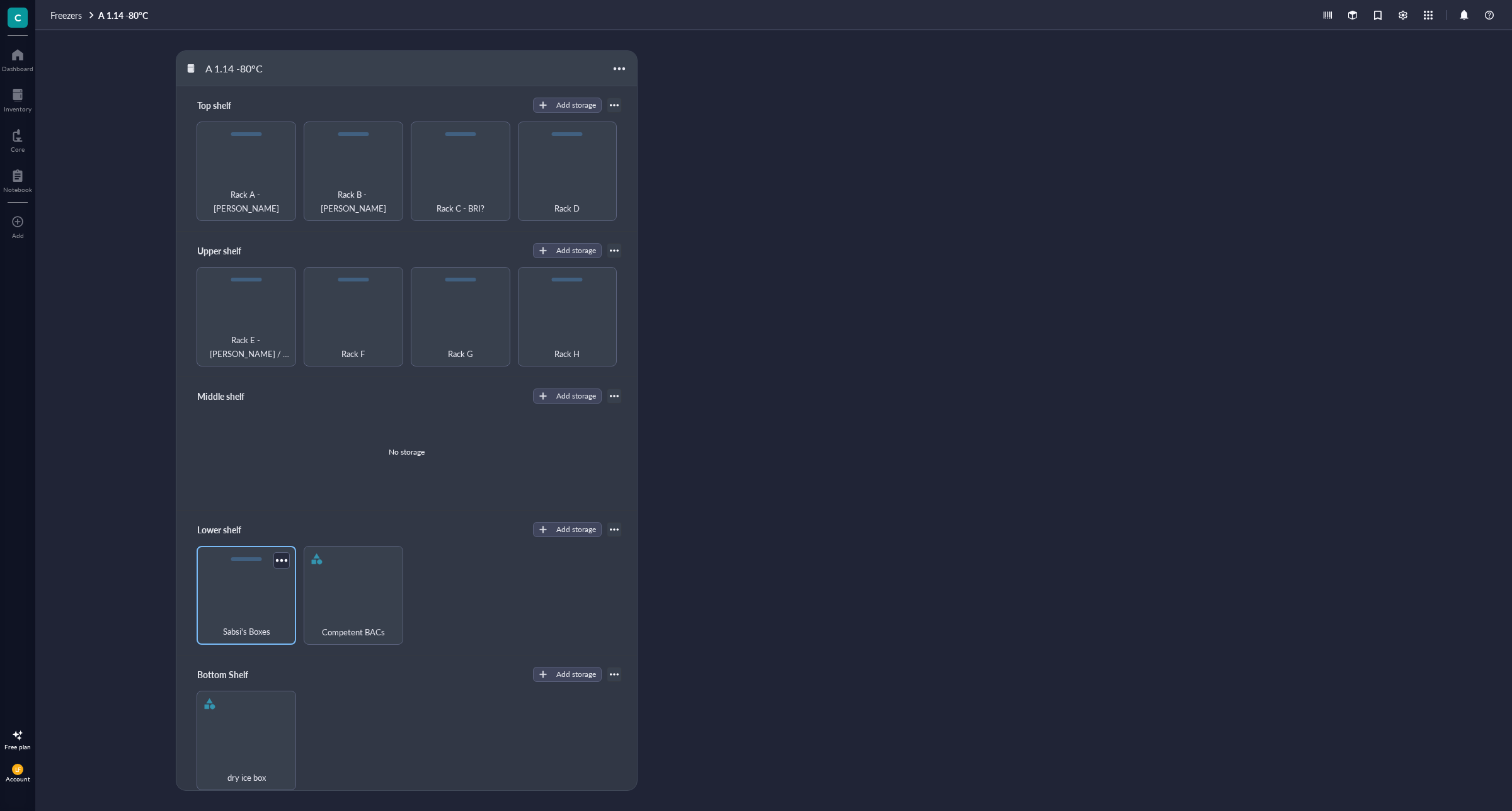
click at [257, 606] on div "Sabsi's Boxes" at bounding box center [246, 596] width 99 height 99
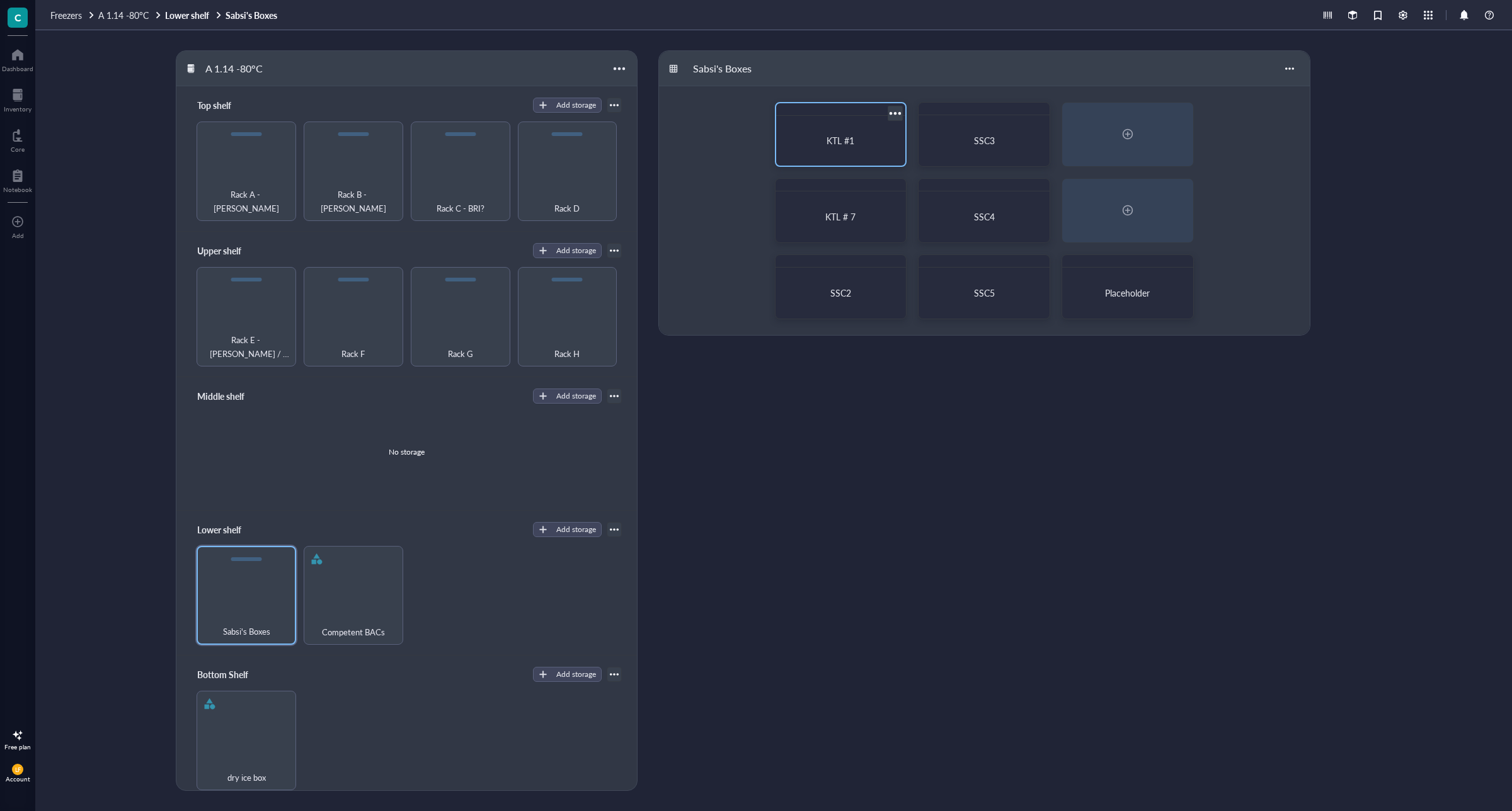
click at [851, 133] on div "KTL #1" at bounding box center [841, 141] width 120 height 40
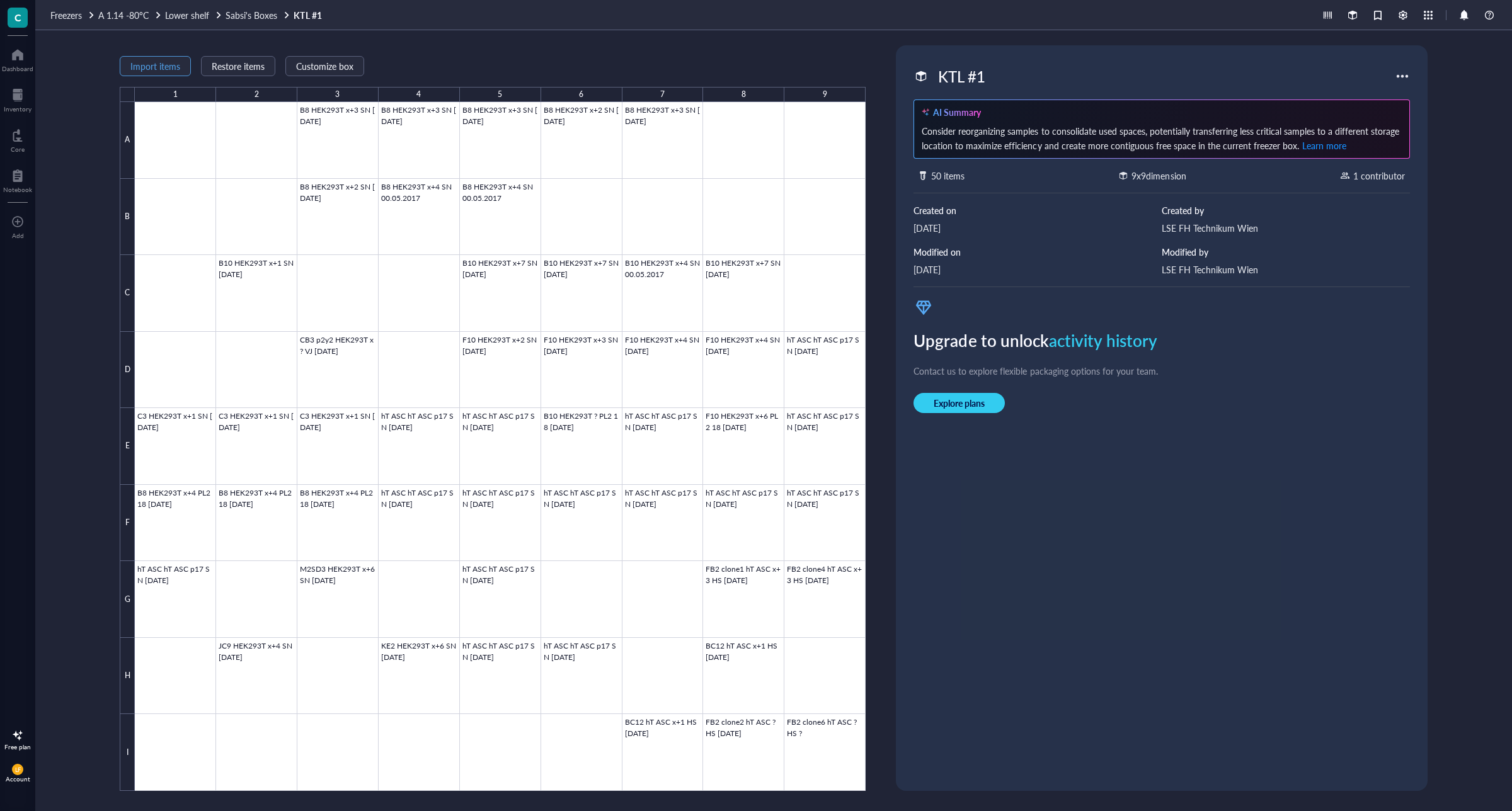
click at [154, 68] on span "Import items" at bounding box center [155, 66] width 50 height 10
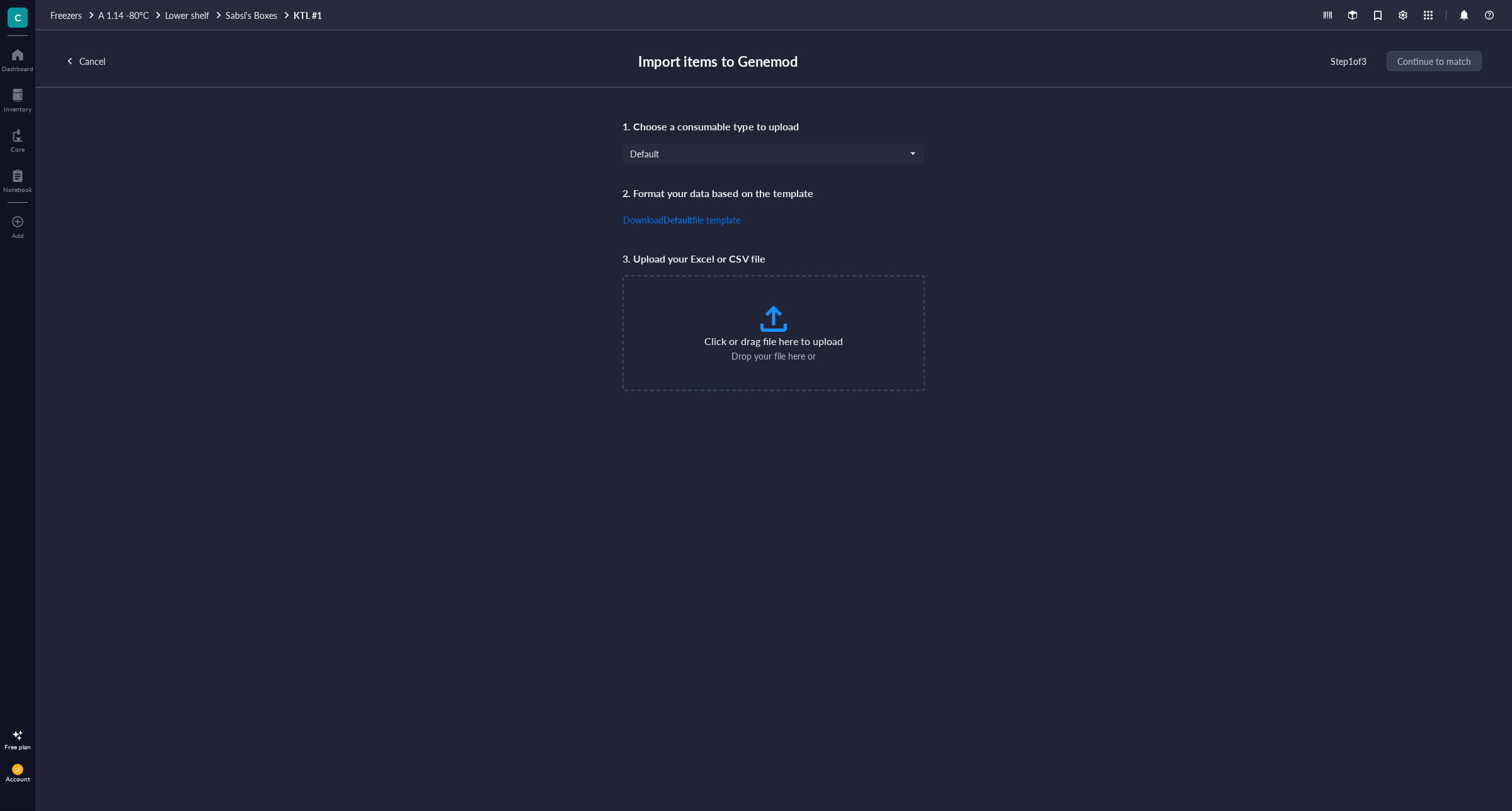
click at [719, 221] on span "file template" at bounding box center [716, 220] width 48 height 12
click at [254, 11] on span "Sabsi's Boxes" at bounding box center [251, 15] width 52 height 12
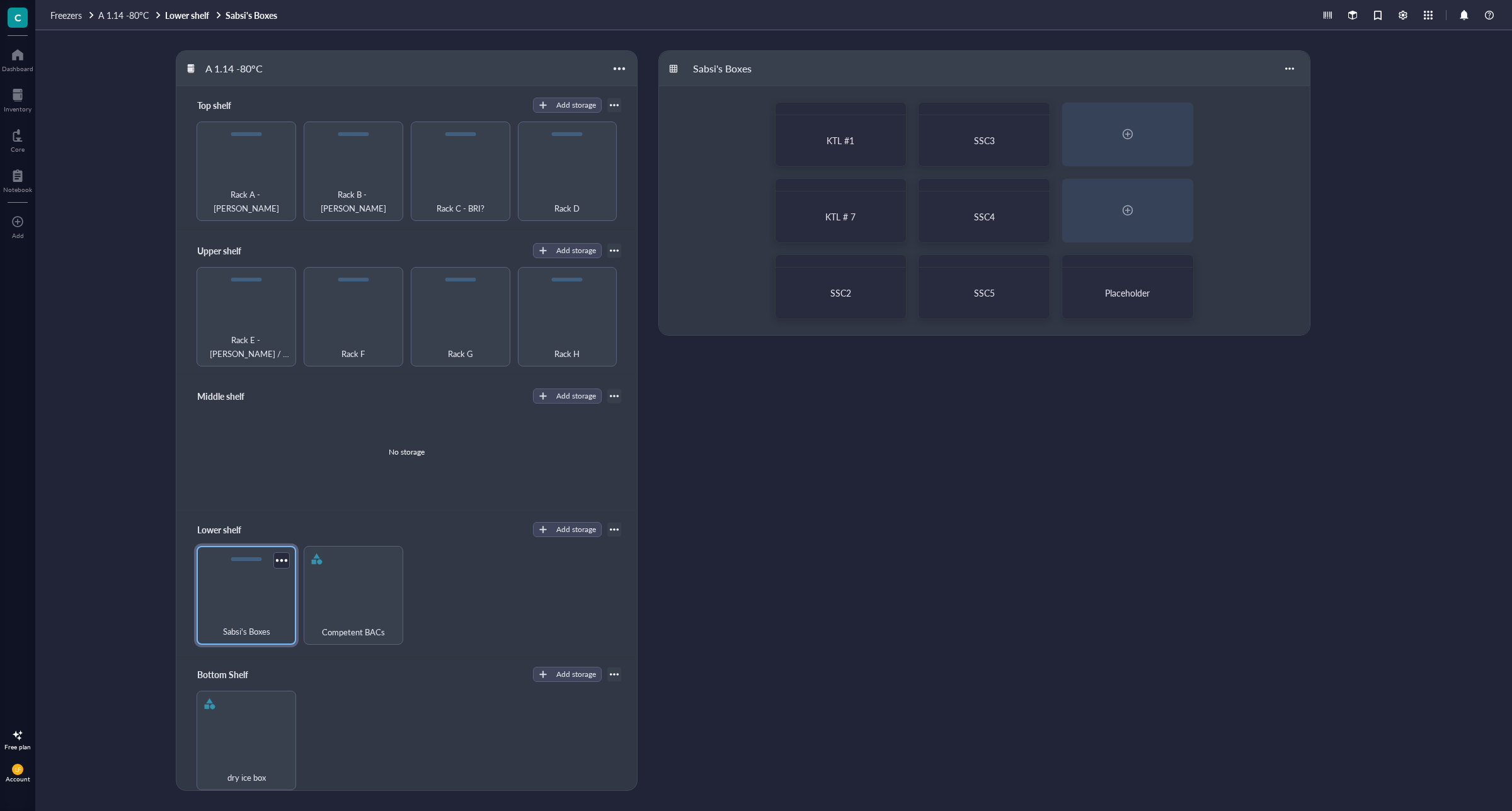
click at [243, 596] on div "Sabsi's Boxes" at bounding box center [246, 596] width 99 height 99
click at [871, 139] on div "KTL #1" at bounding box center [840, 141] width 99 height 11
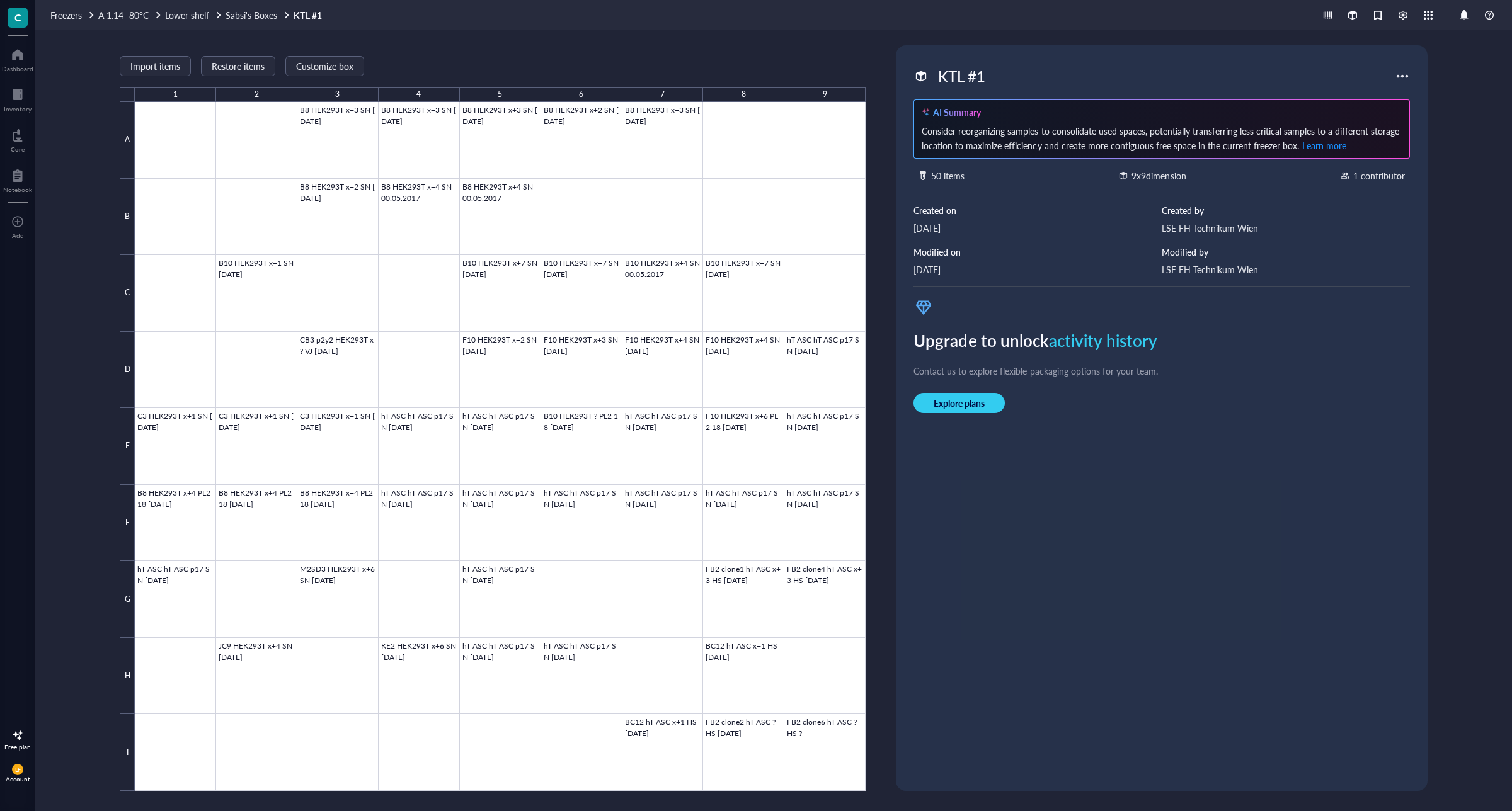
click at [1399, 73] on div at bounding box center [1402, 76] width 20 height 20
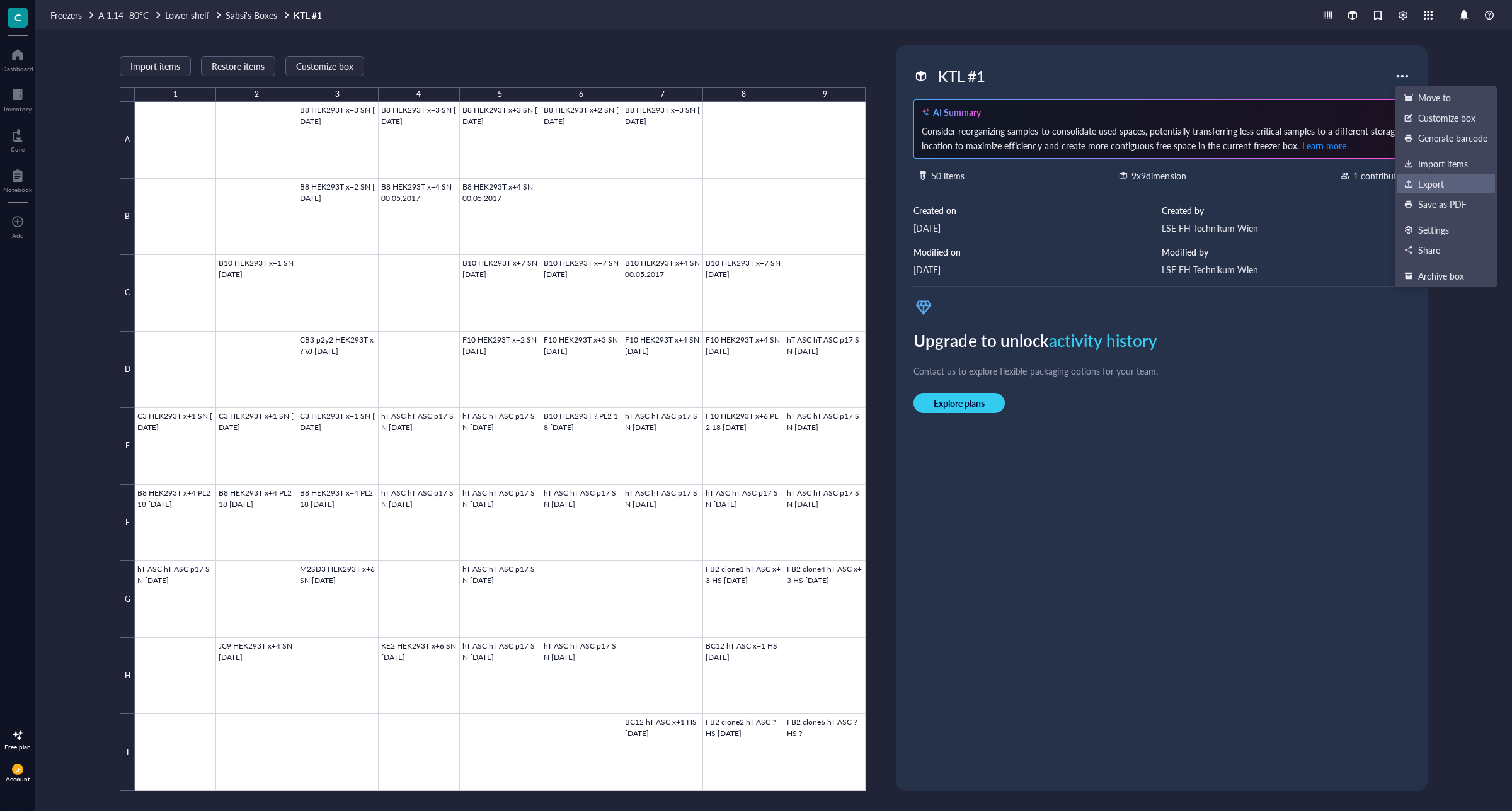
click at [1424, 183] on div "Export" at bounding box center [1431, 183] width 26 height 11
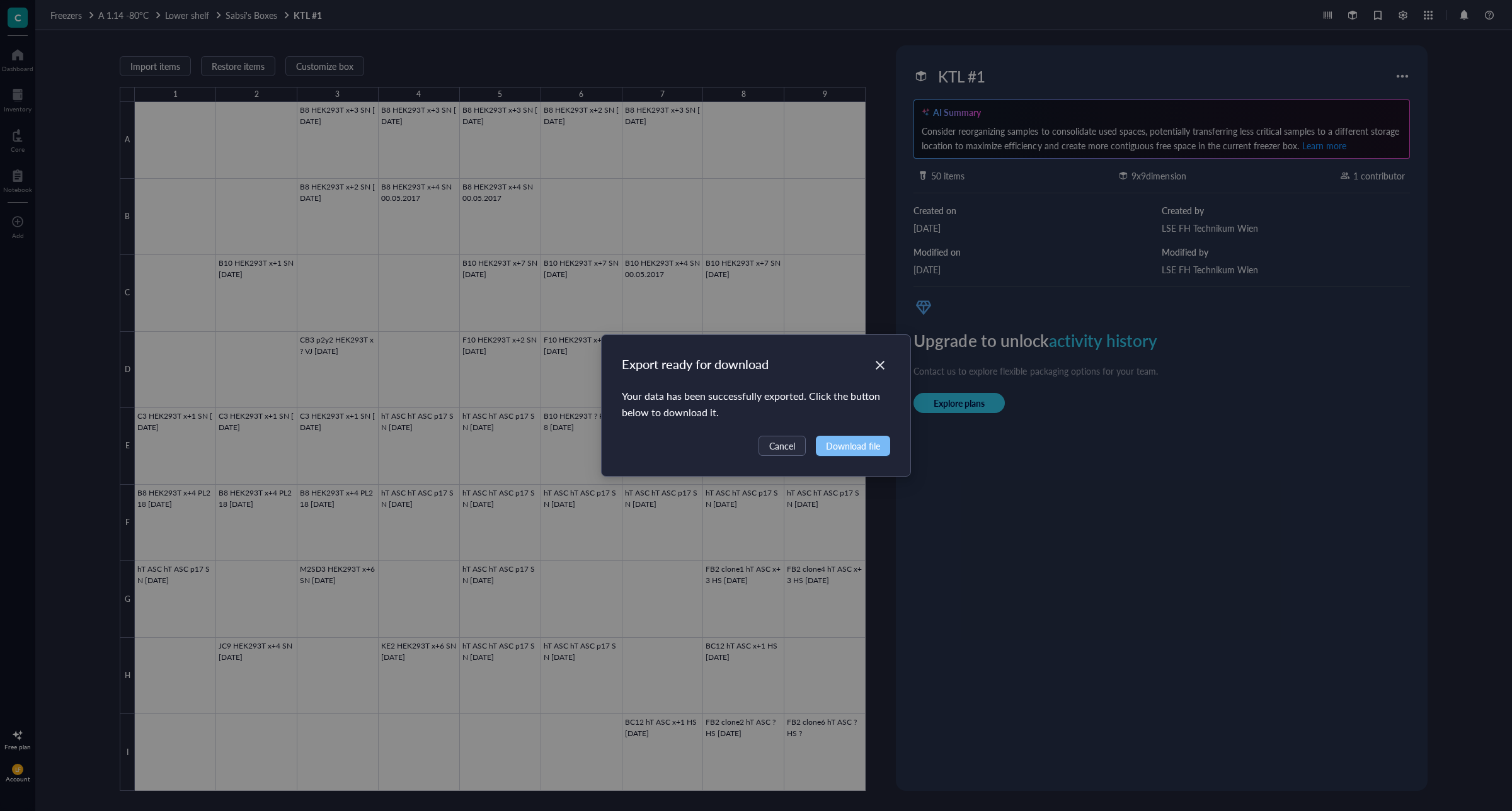
click at [857, 448] on span "Download file" at bounding box center [852, 446] width 54 height 14
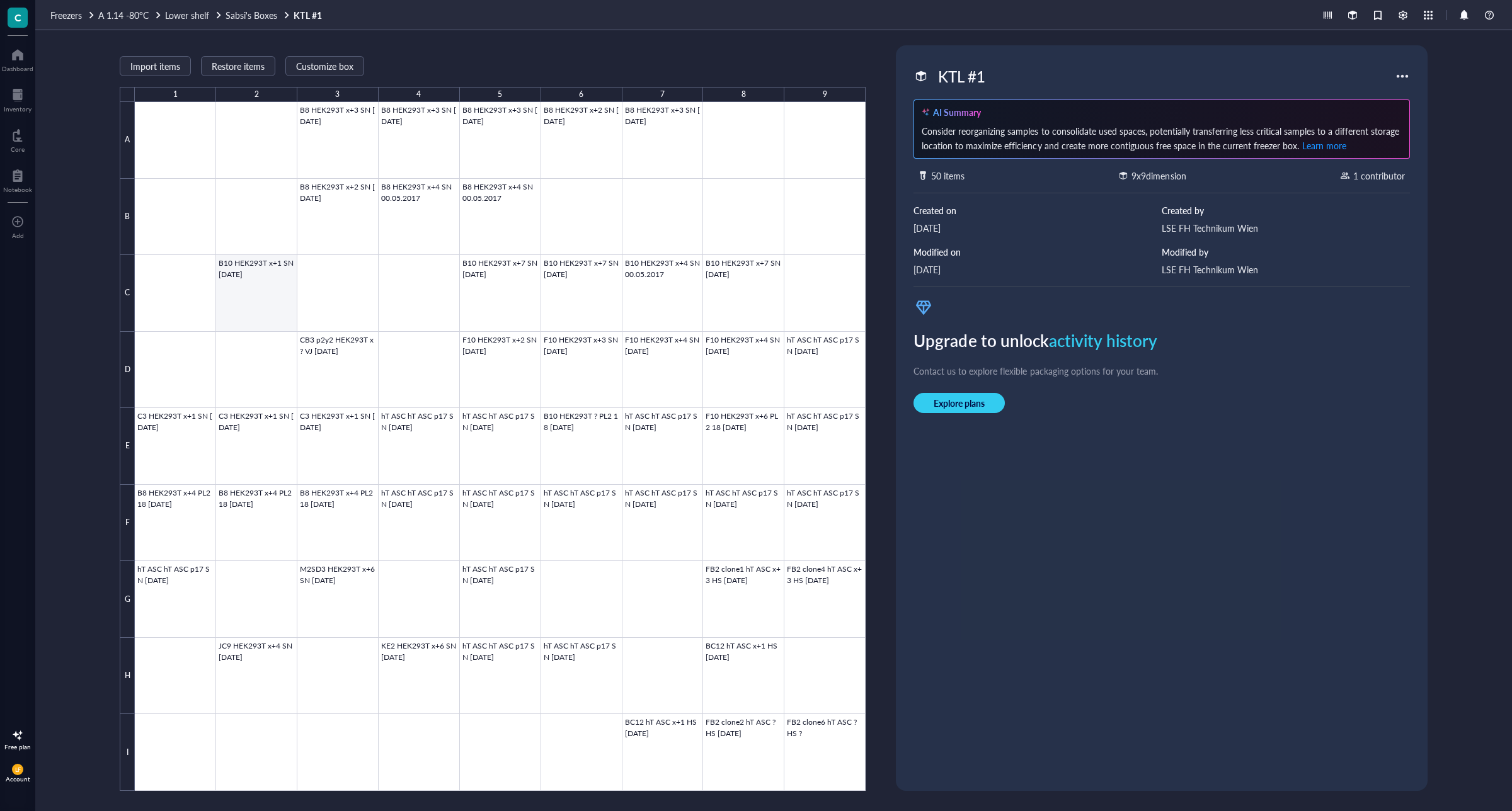
drag, startPoint x: 218, startPoint y: 296, endPoint x: 260, endPoint y: 286, distance: 43.2
click at [218, 296] on div at bounding box center [500, 447] width 731 height 689
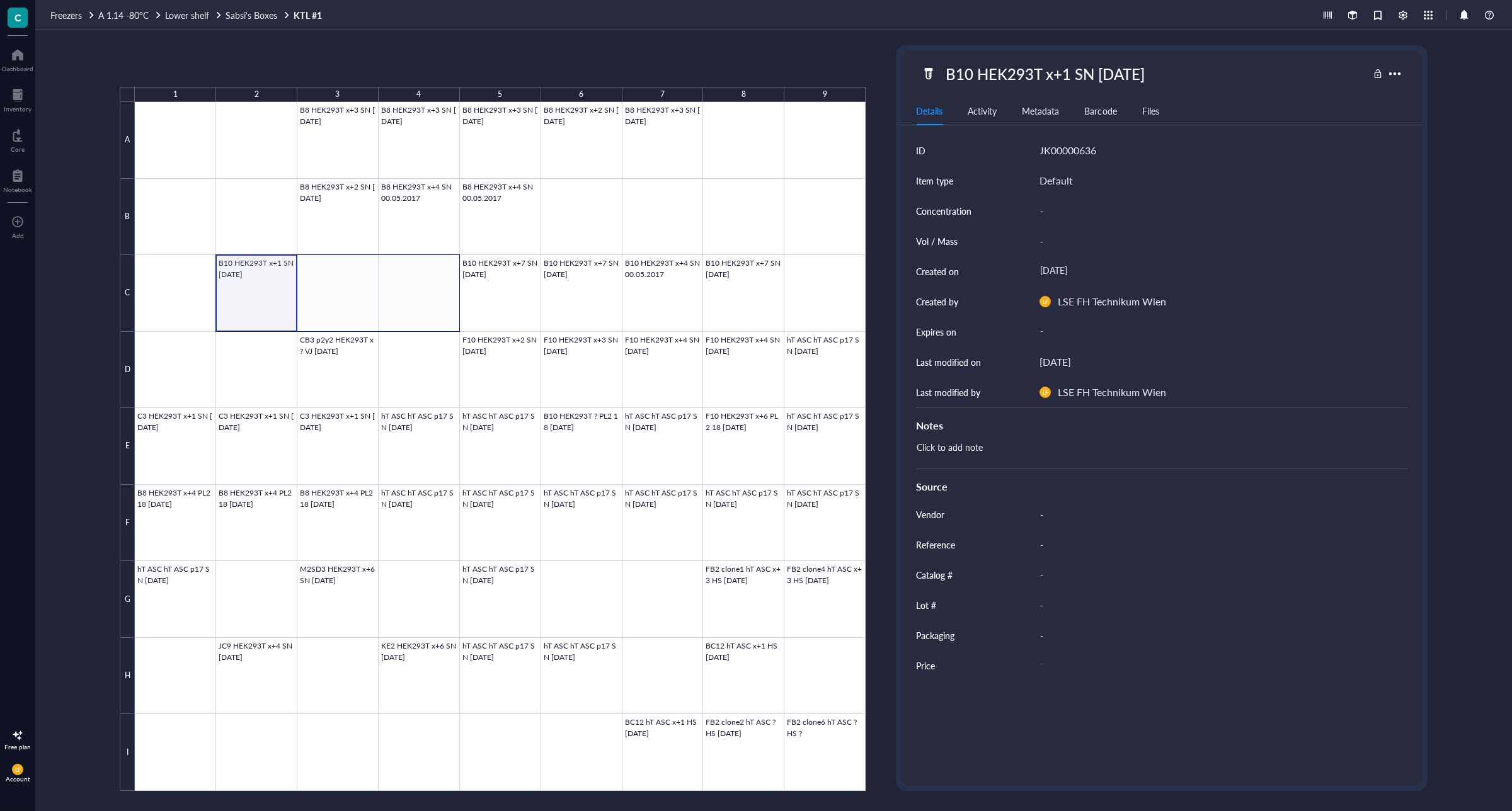
drag, startPoint x: 264, startPoint y: 285, endPoint x: 389, endPoint y: 300, distance: 125.9
click at [389, 300] on div at bounding box center [500, 447] width 731 height 689
click at [267, 283] on div at bounding box center [500, 447] width 731 height 689
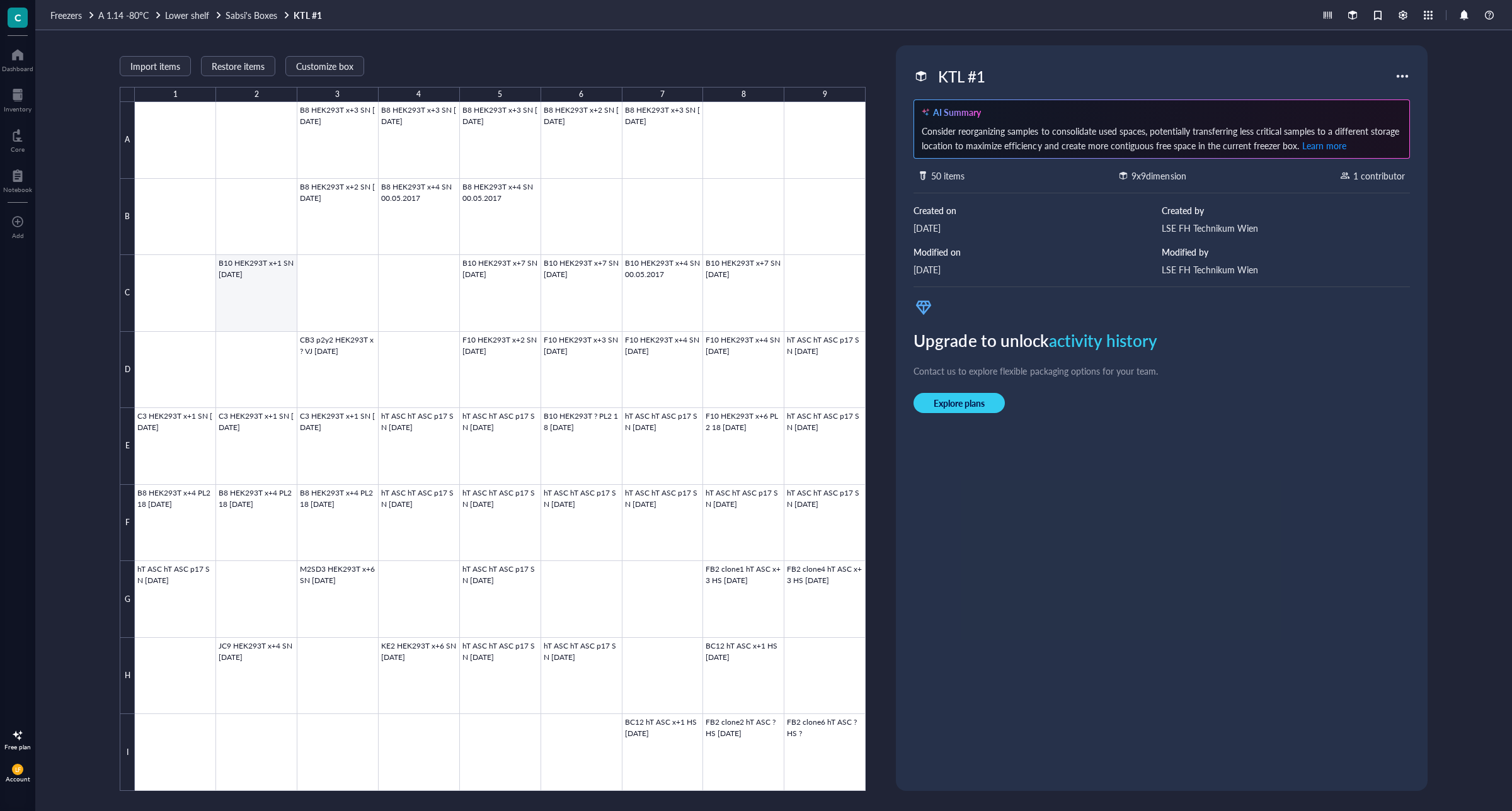
click at [257, 279] on div at bounding box center [500, 447] width 731 height 689
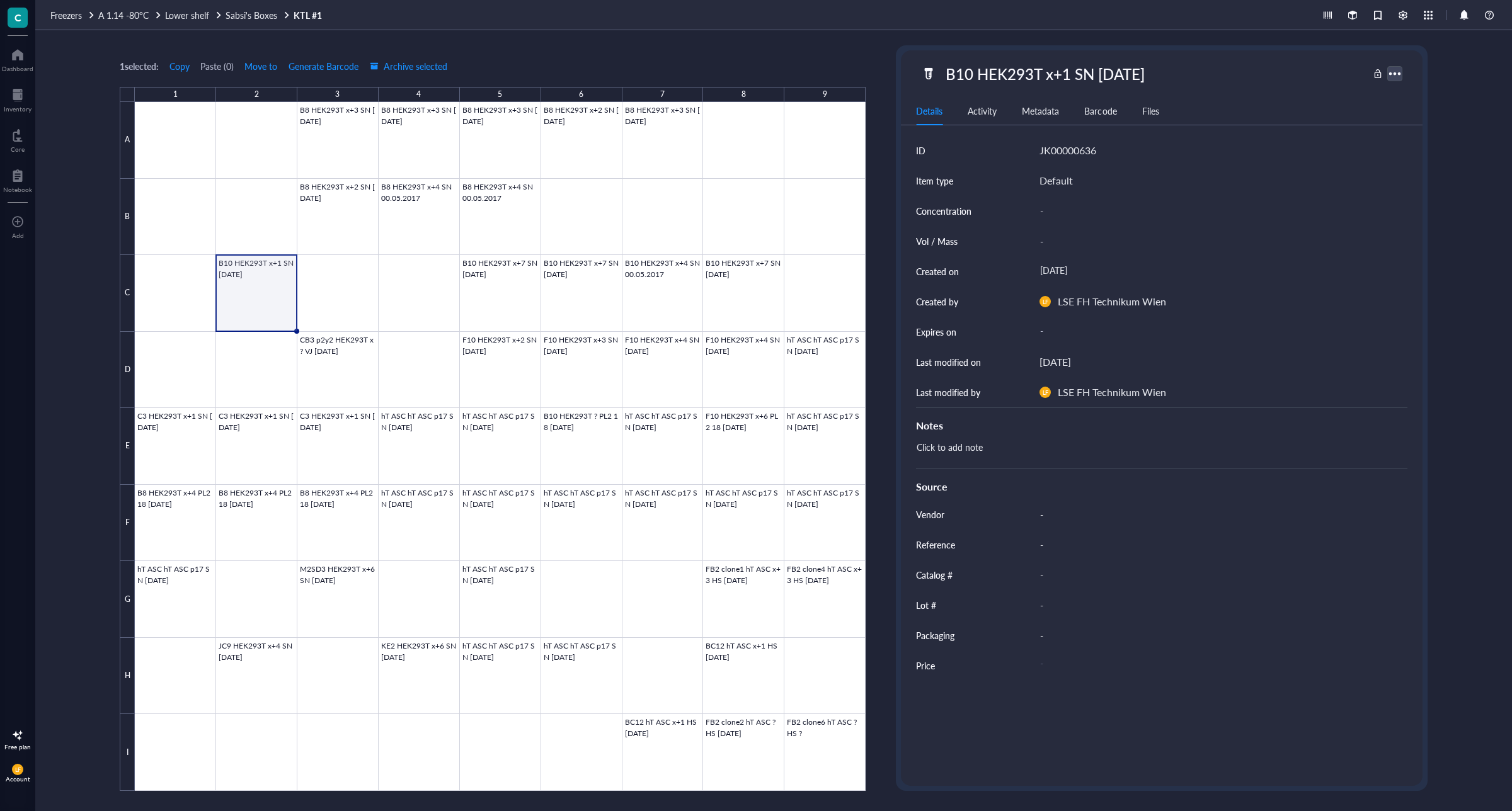
click at [1394, 74] on div at bounding box center [1394, 73] width 18 height 18
click at [1423, 140] on div "Move selected" at bounding box center [1424, 141] width 56 height 11
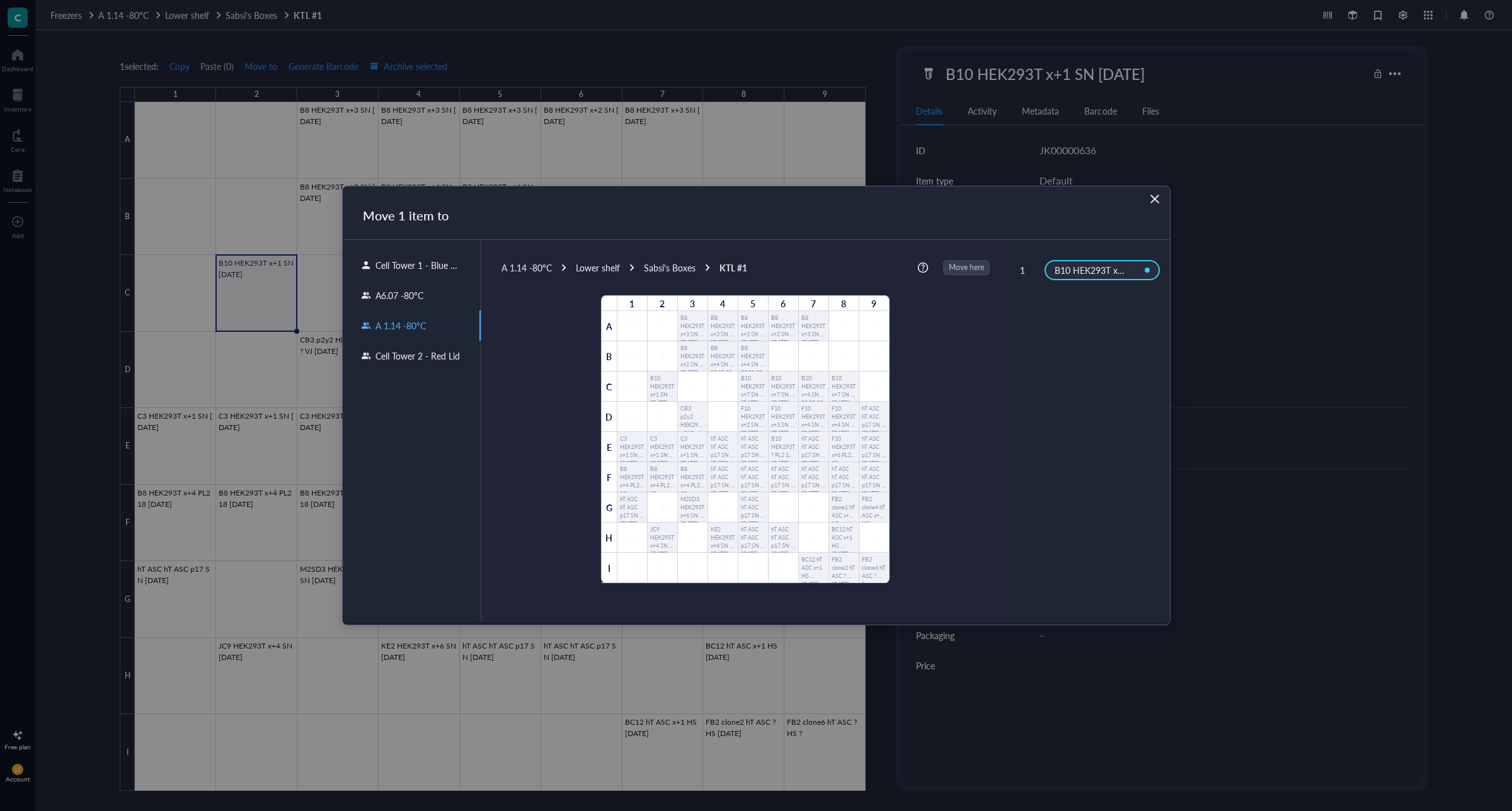
click at [1158, 205] on icon "Close" at bounding box center [1155, 199] width 12 height 12
